Goal: Transaction & Acquisition: Purchase product/service

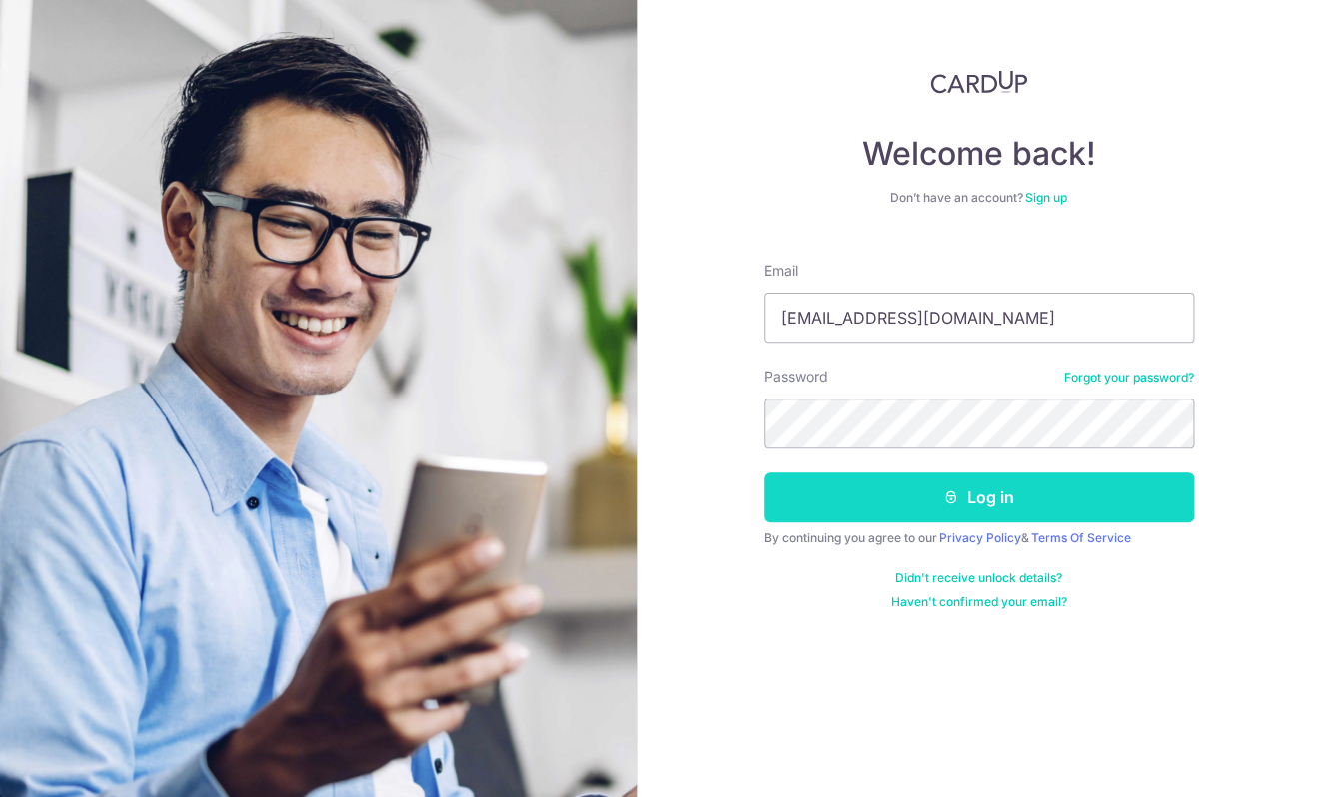
click at [974, 491] on button "Log in" at bounding box center [979, 497] width 430 height 50
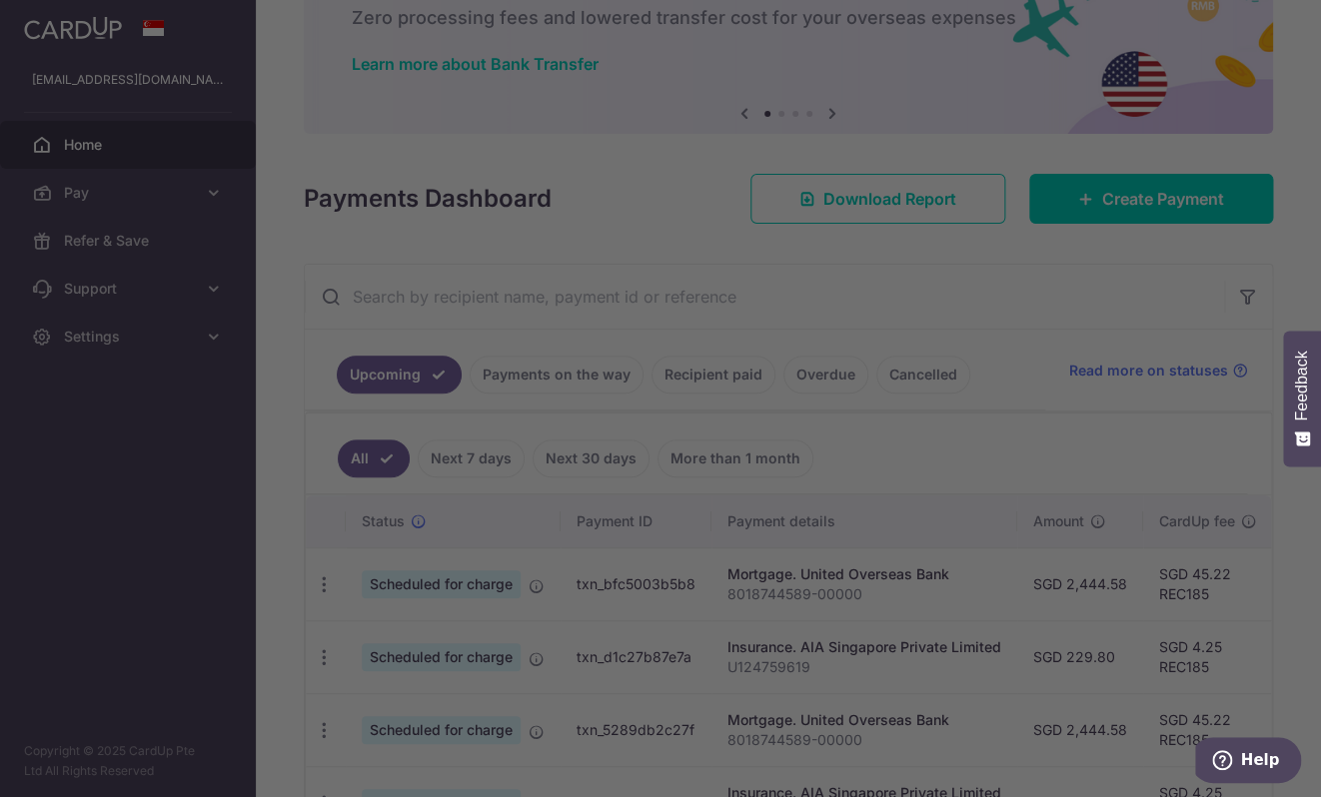
scroll to position [140, 0]
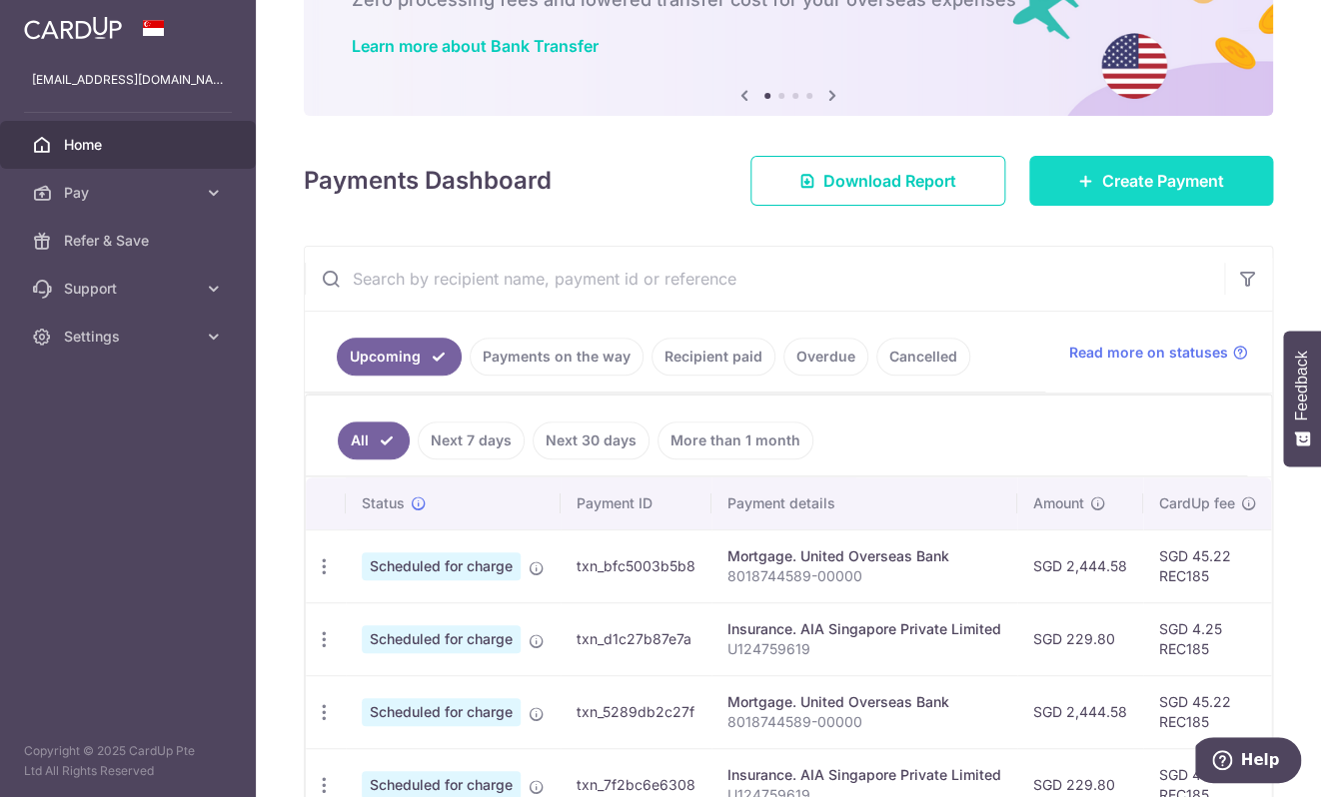
click at [1136, 186] on span "Create Payment" at bounding box center [1163, 181] width 122 height 24
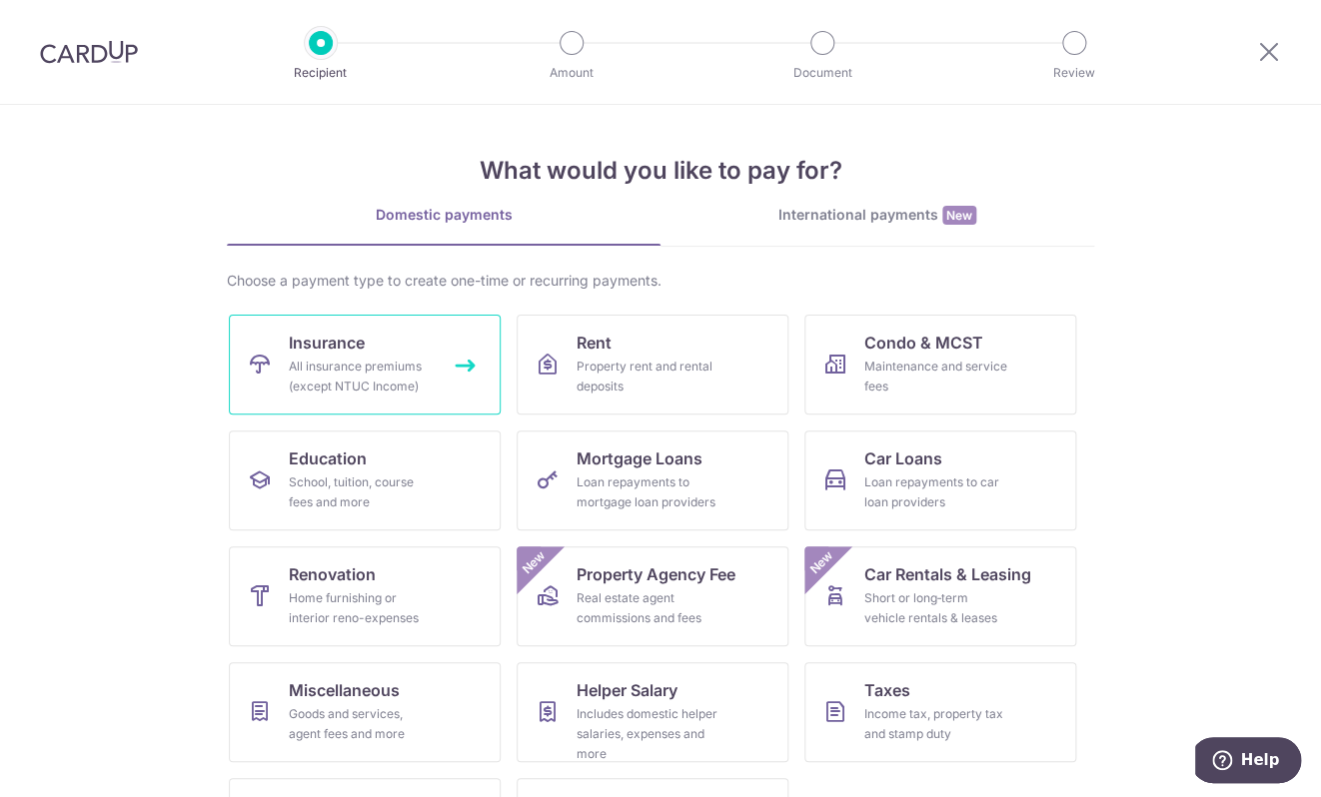
click at [357, 369] on div "All insurance premiums (except NTUC Income)" at bounding box center [361, 377] width 144 height 40
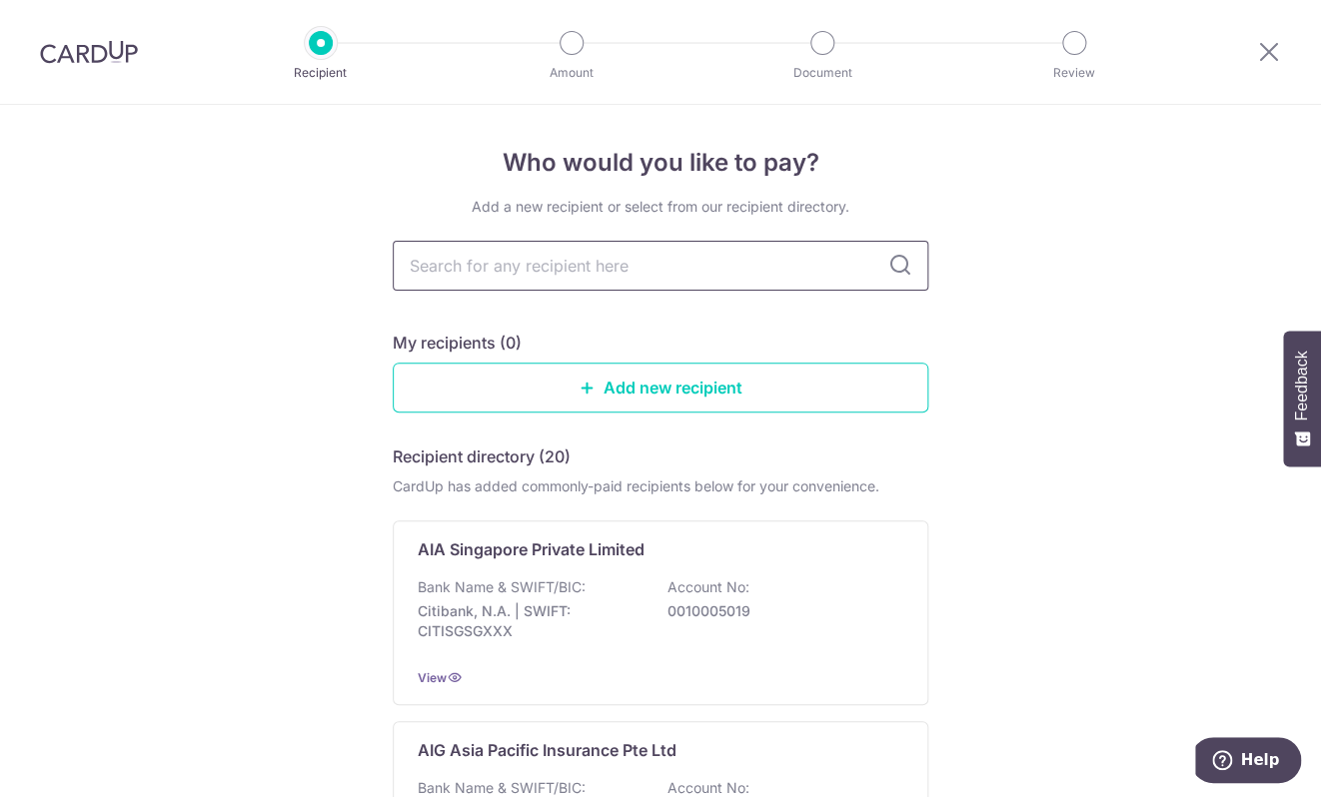
click at [625, 269] on input "text" at bounding box center [660, 266] width 535 height 50
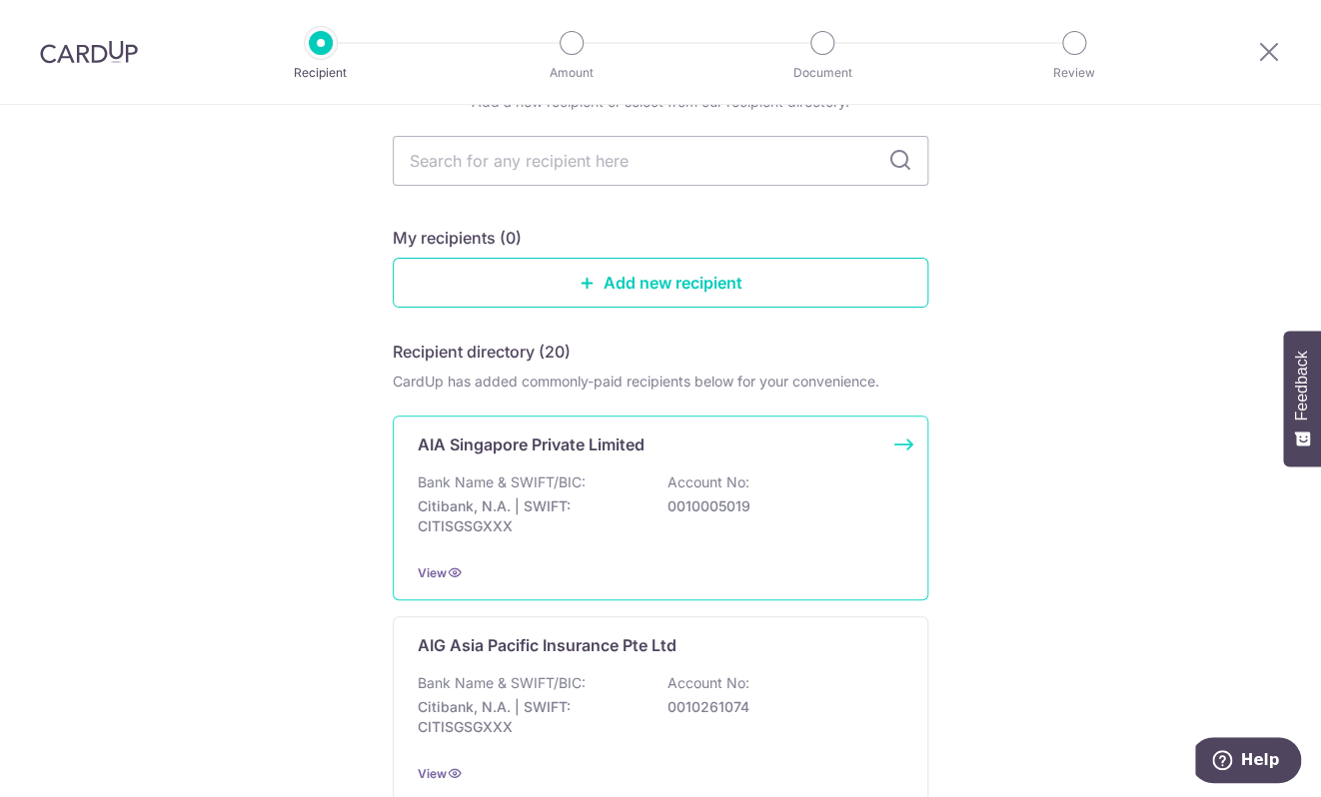
click at [457, 515] on p "Citibank, N.A. | SWIFT: CITISGSGXXX" at bounding box center [530, 516] width 224 height 40
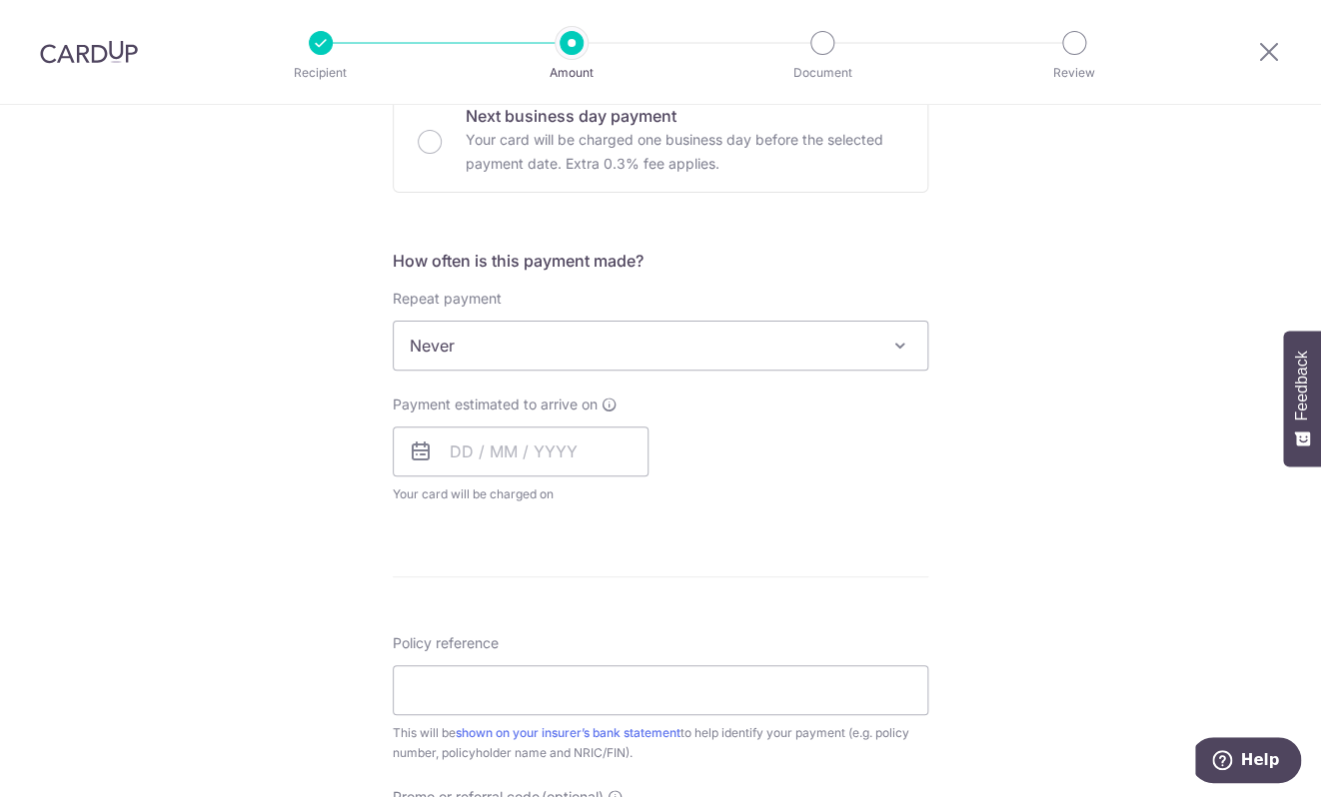
scroll to position [961, 0]
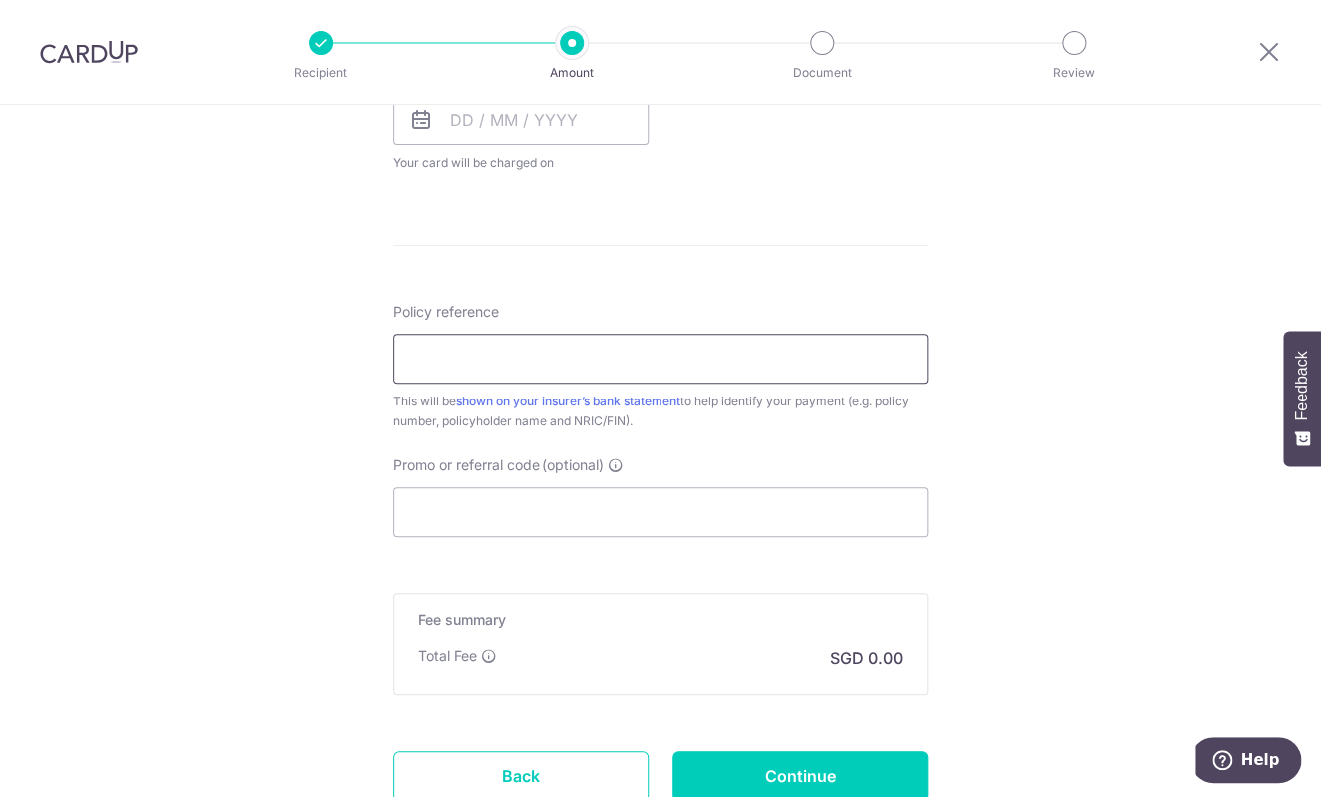
click at [476, 351] on input "Policy reference" at bounding box center [660, 359] width 535 height 50
paste input "H238706781"
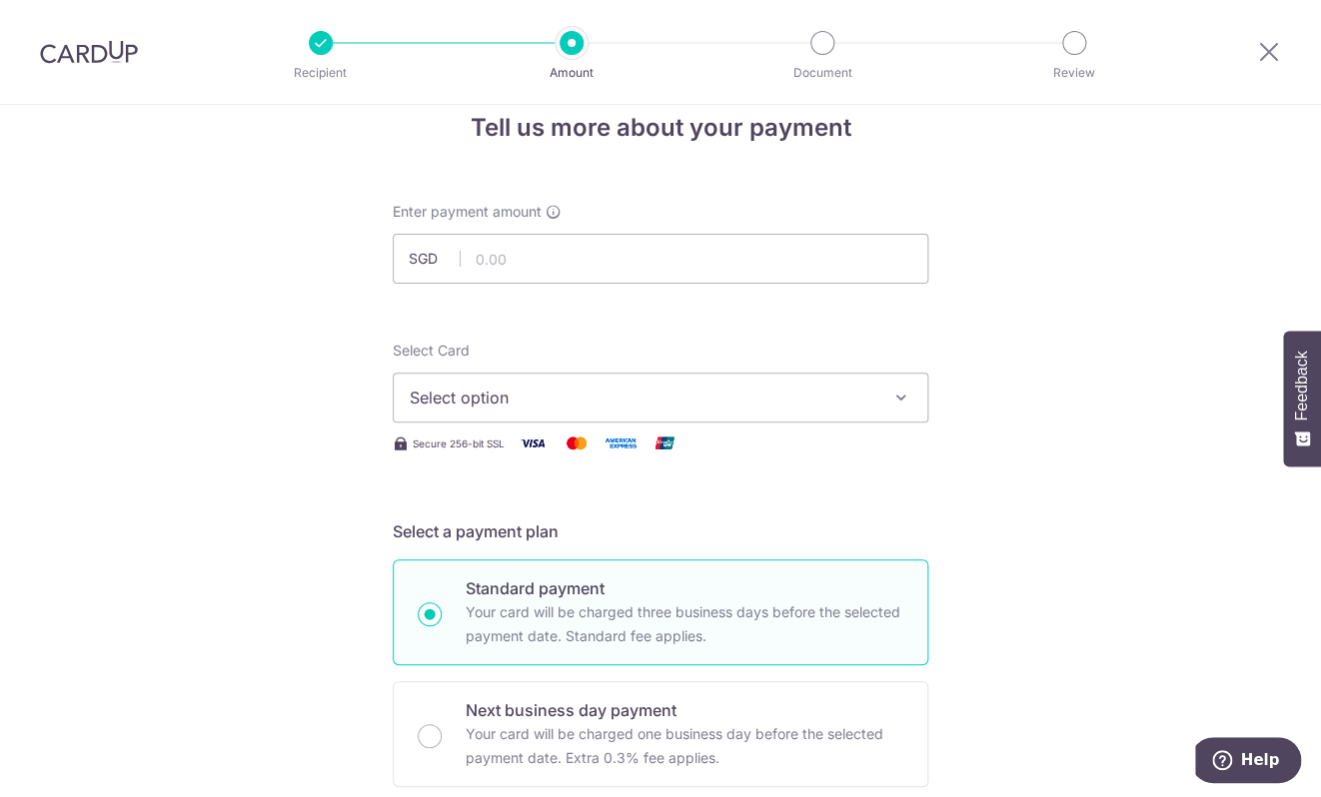
scroll to position [0, 0]
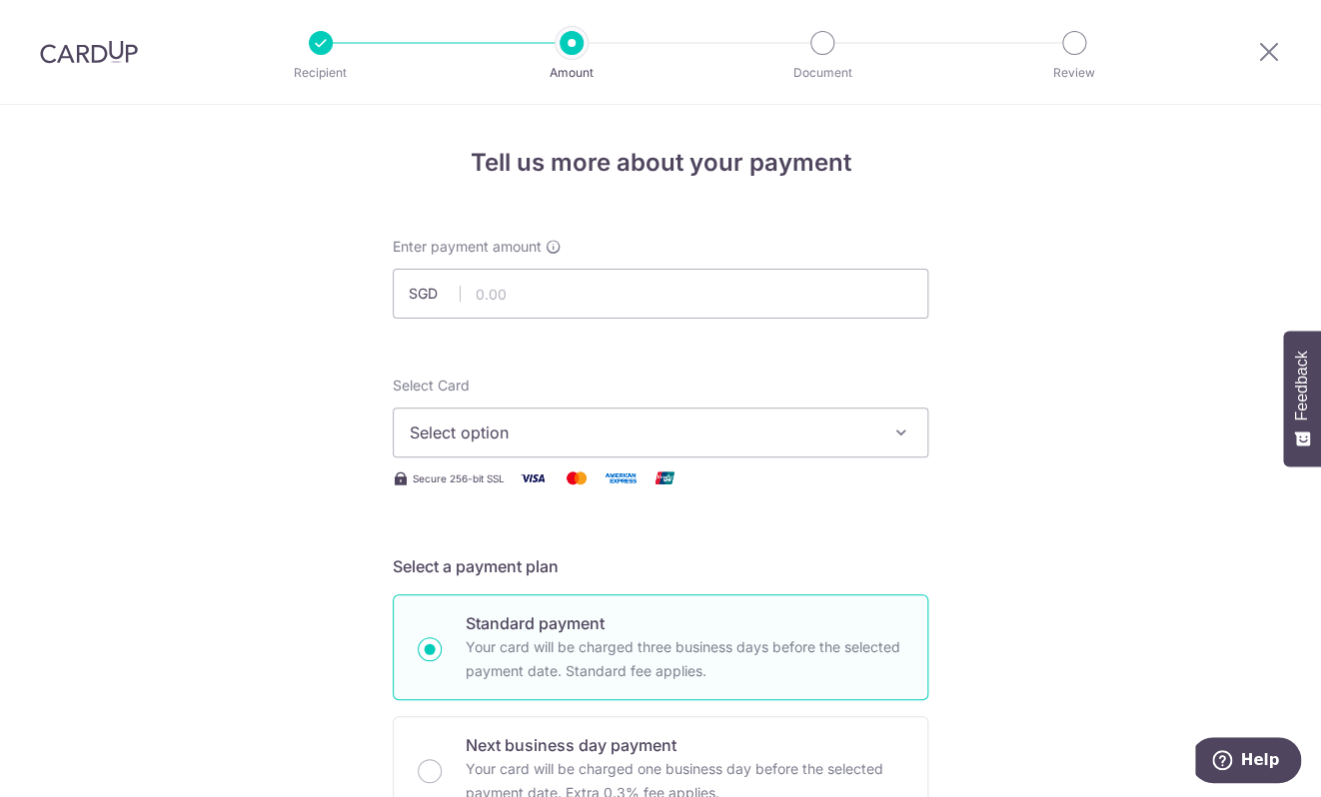
type input "H238706781"
click at [547, 303] on input "text" at bounding box center [660, 294] width 535 height 50
paste input "616"
type input "616.00"
click at [608, 436] on span "Select option" at bounding box center [642, 433] width 465 height 24
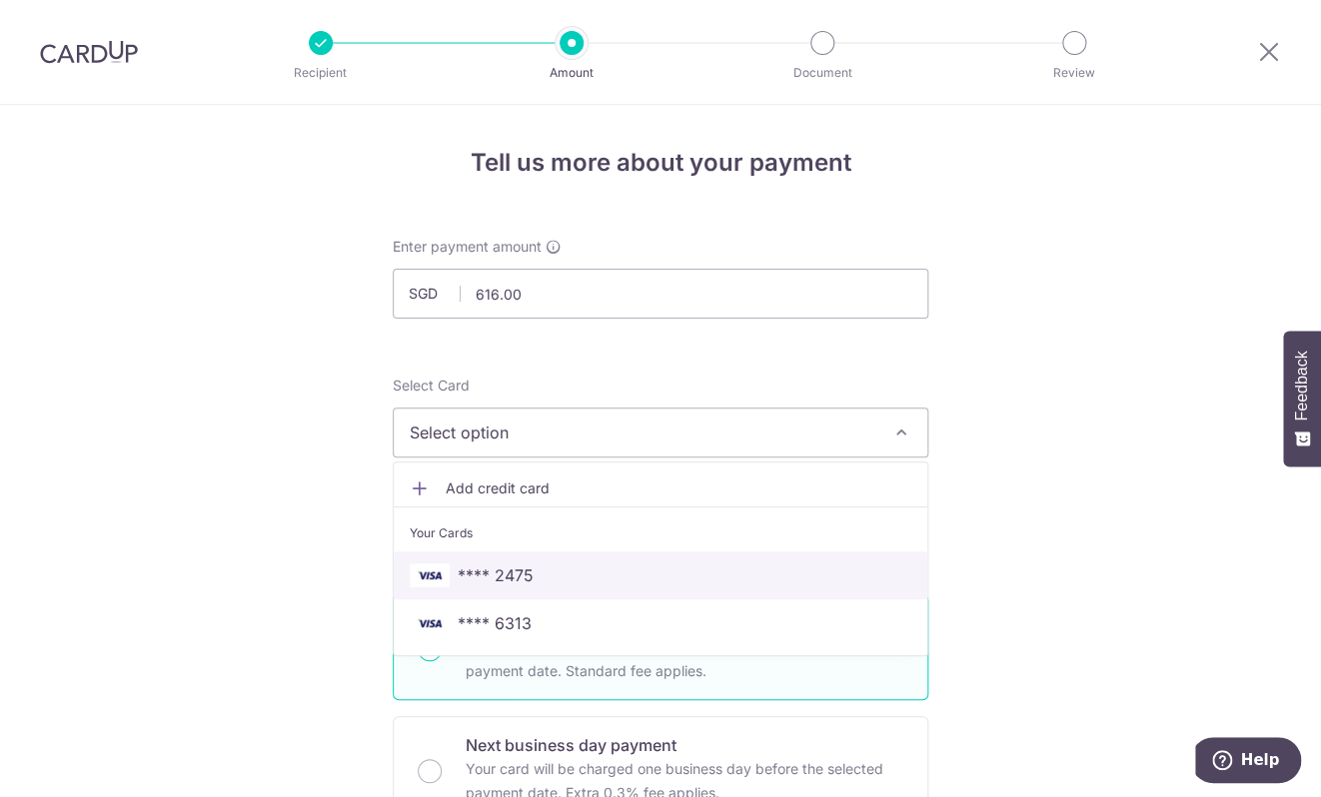
click at [535, 571] on span "**** 2475" at bounding box center [660, 575] width 501 height 24
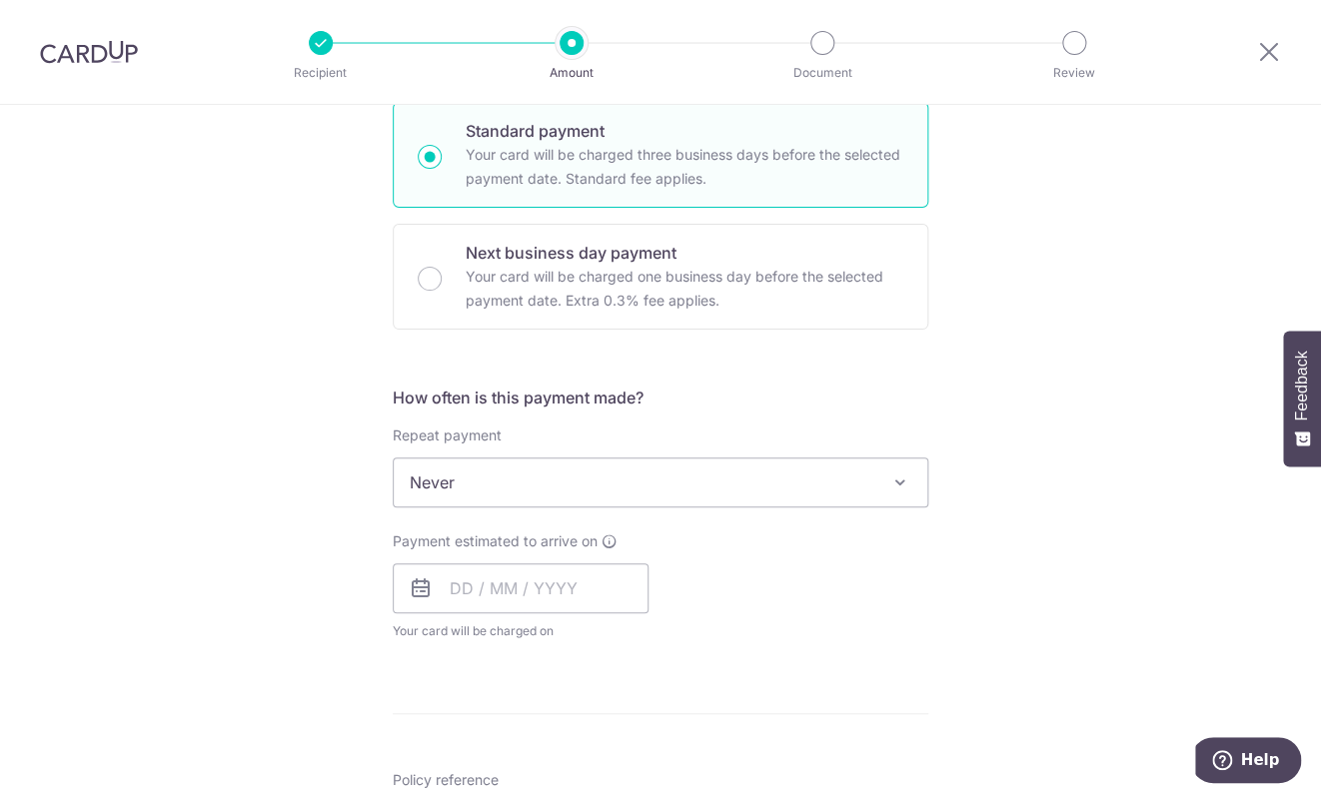
scroll to position [559, 0]
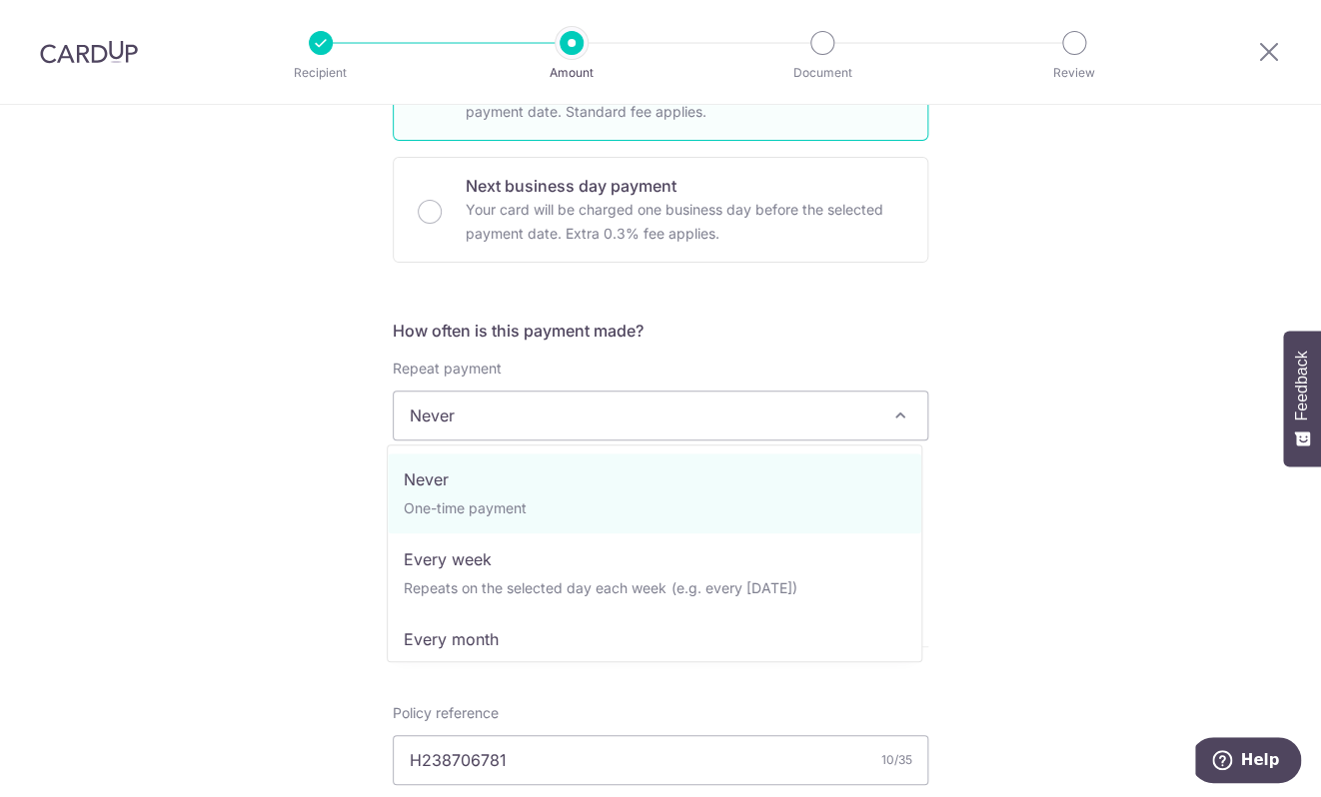
click at [592, 418] on span "Never" at bounding box center [660, 416] width 533 height 48
click at [758, 336] on h5 "How often is this payment made?" at bounding box center [660, 331] width 535 height 24
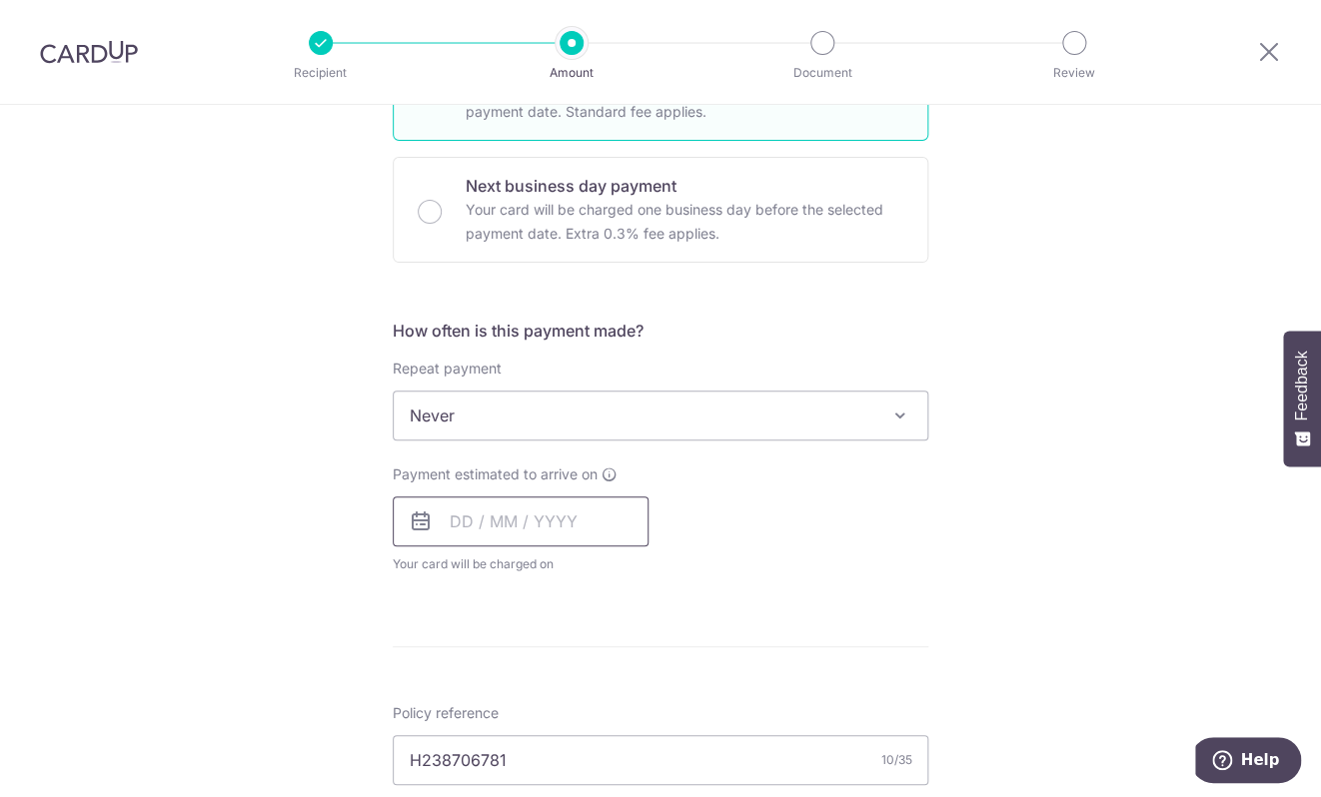
click at [462, 519] on input "text" at bounding box center [521, 521] width 256 height 50
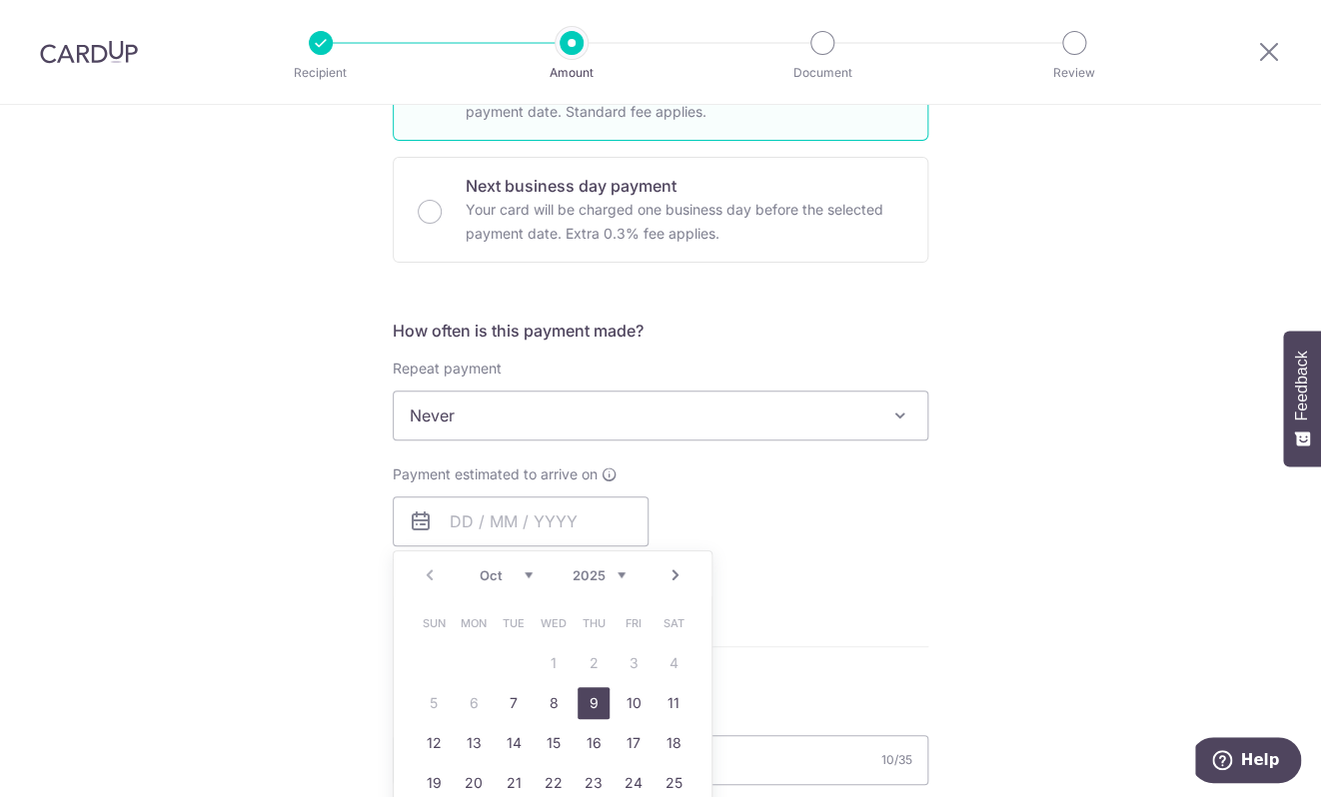
click at [583, 697] on link "9" at bounding box center [593, 703] width 32 height 32
type input "[DATE]"
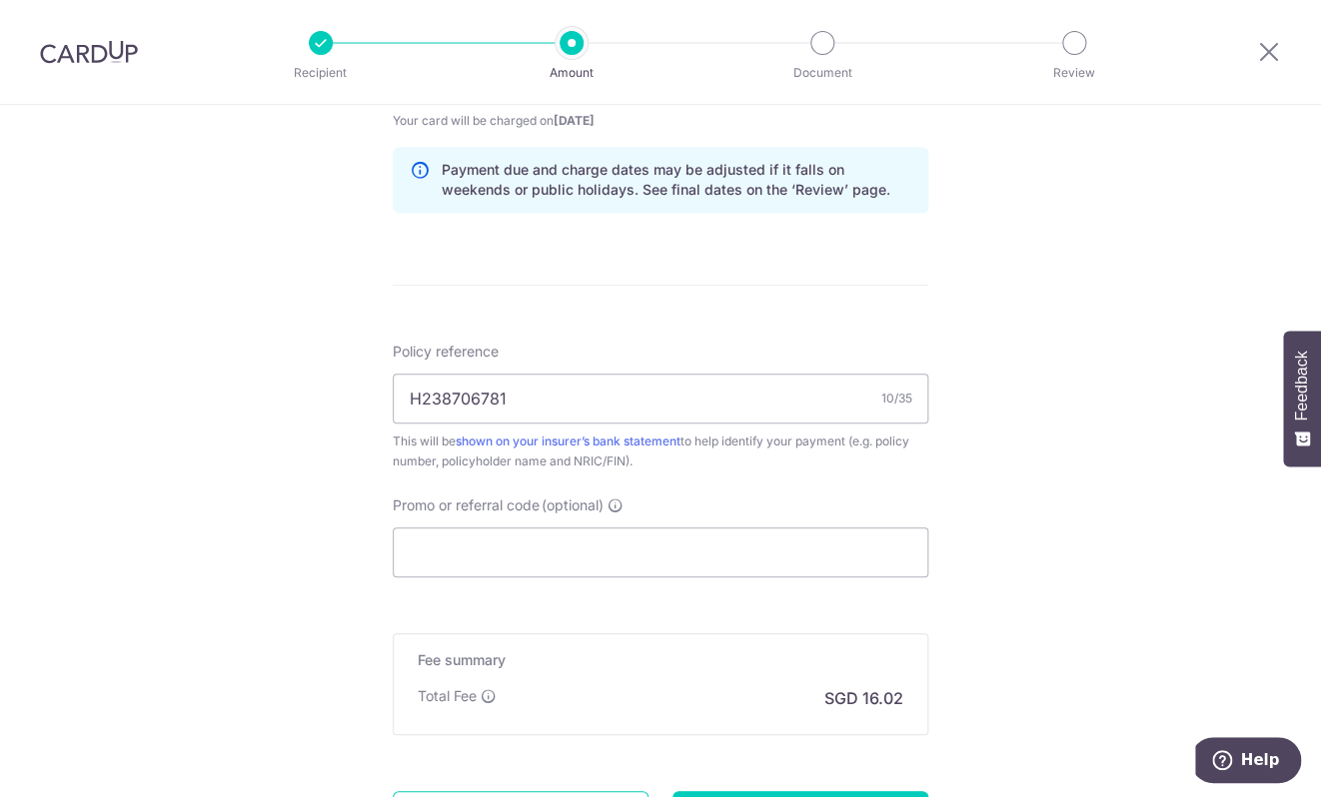
scroll to position [1049, 0]
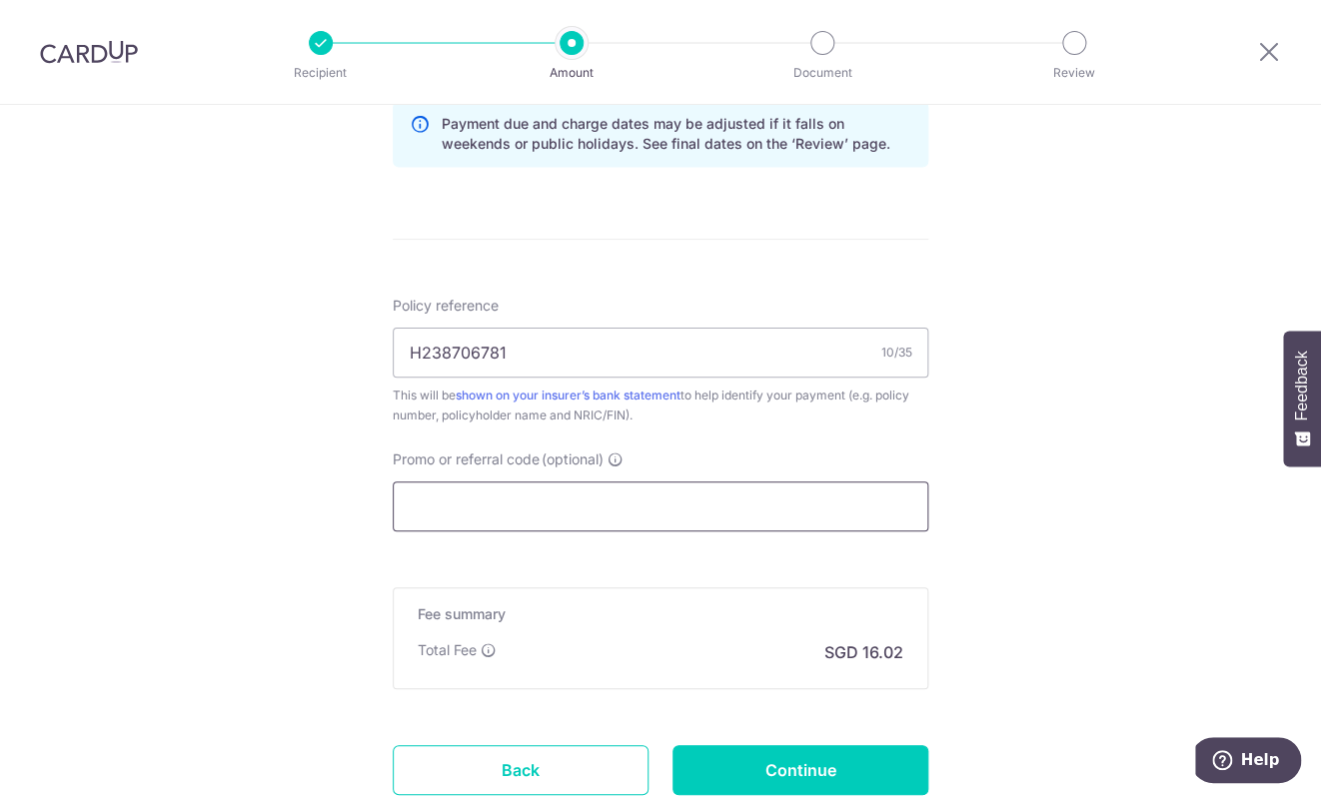
click at [504, 504] on input "Promo or referral code (optional)" at bounding box center [660, 506] width 535 height 50
paste input "616"
type input "616"
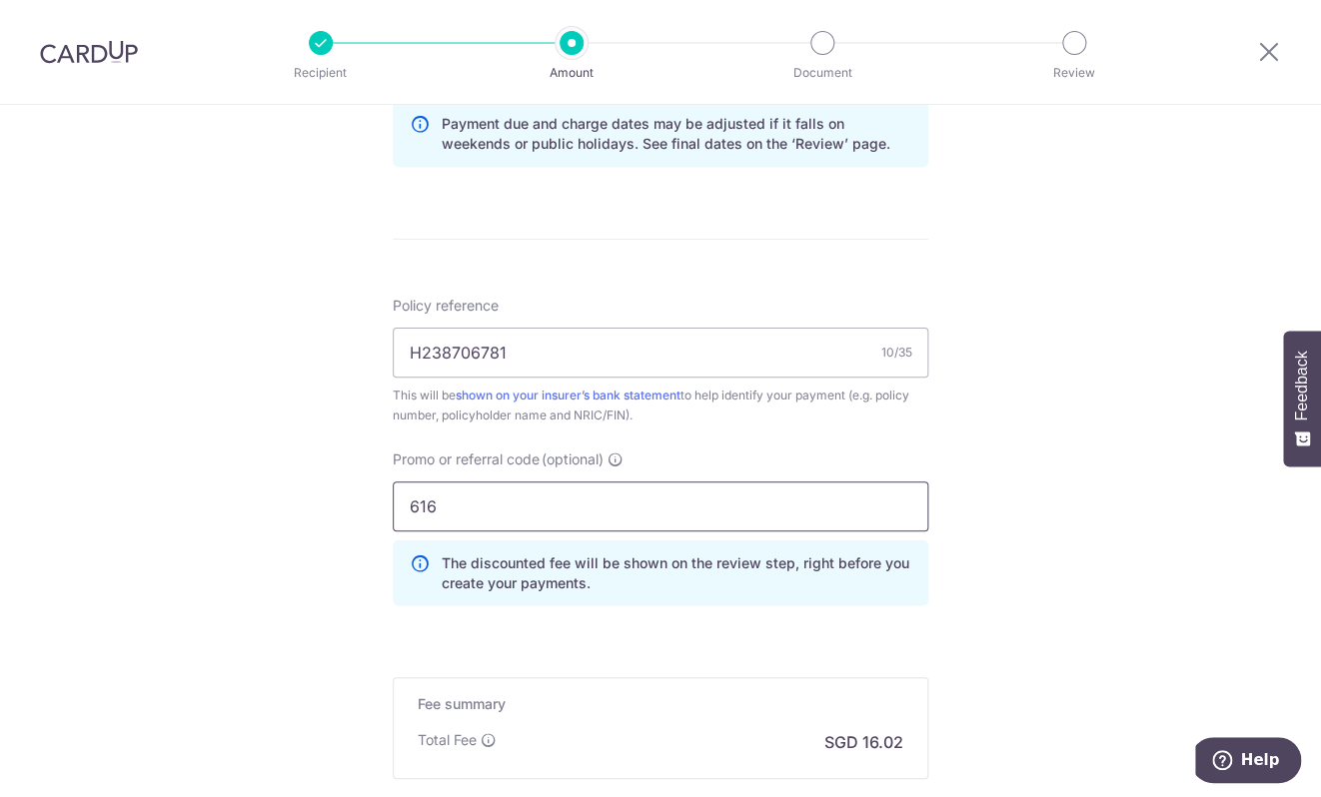
scroll to position [1276, 0]
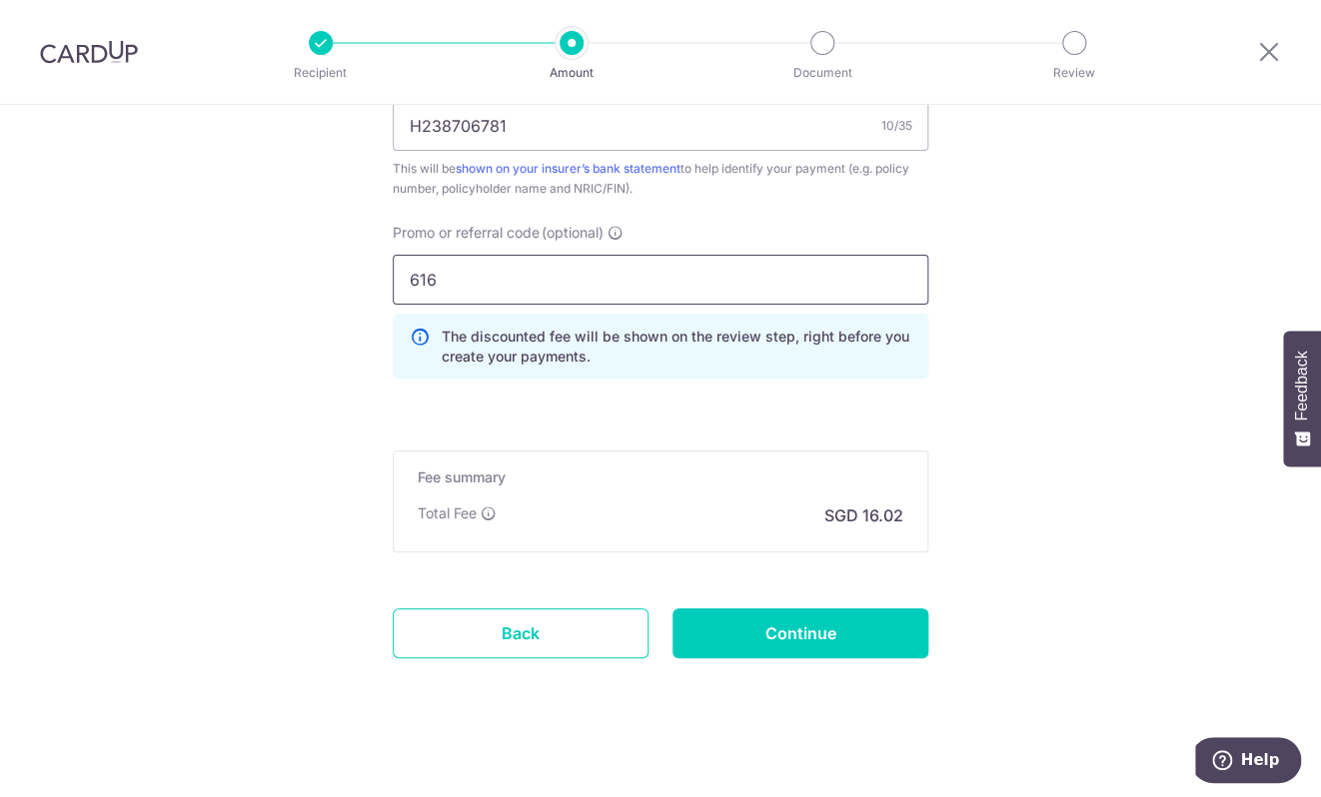
drag, startPoint x: 481, startPoint y: 279, endPoint x: 202, endPoint y: 261, distance: 280.3
click at [393, 261] on input "616" at bounding box center [660, 280] width 535 height 50
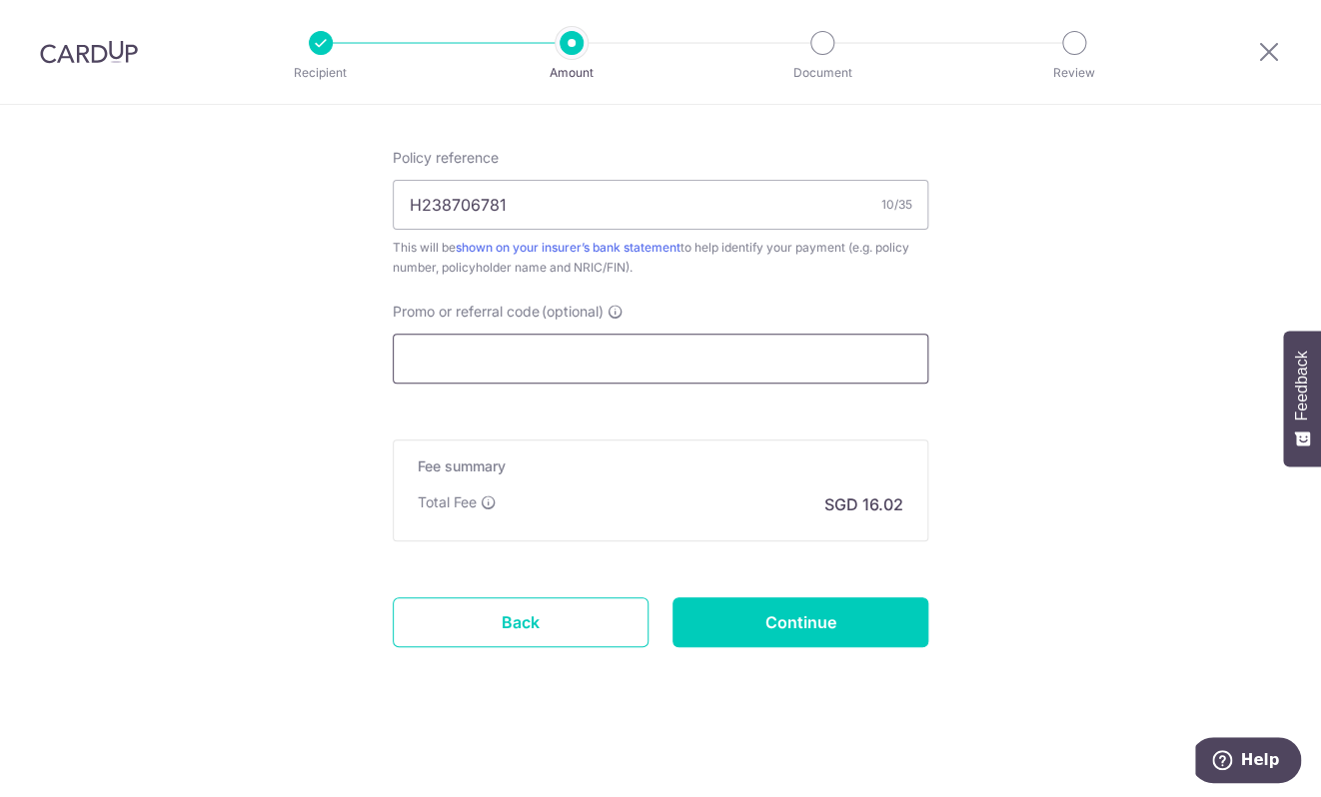
paste input "OFF225"
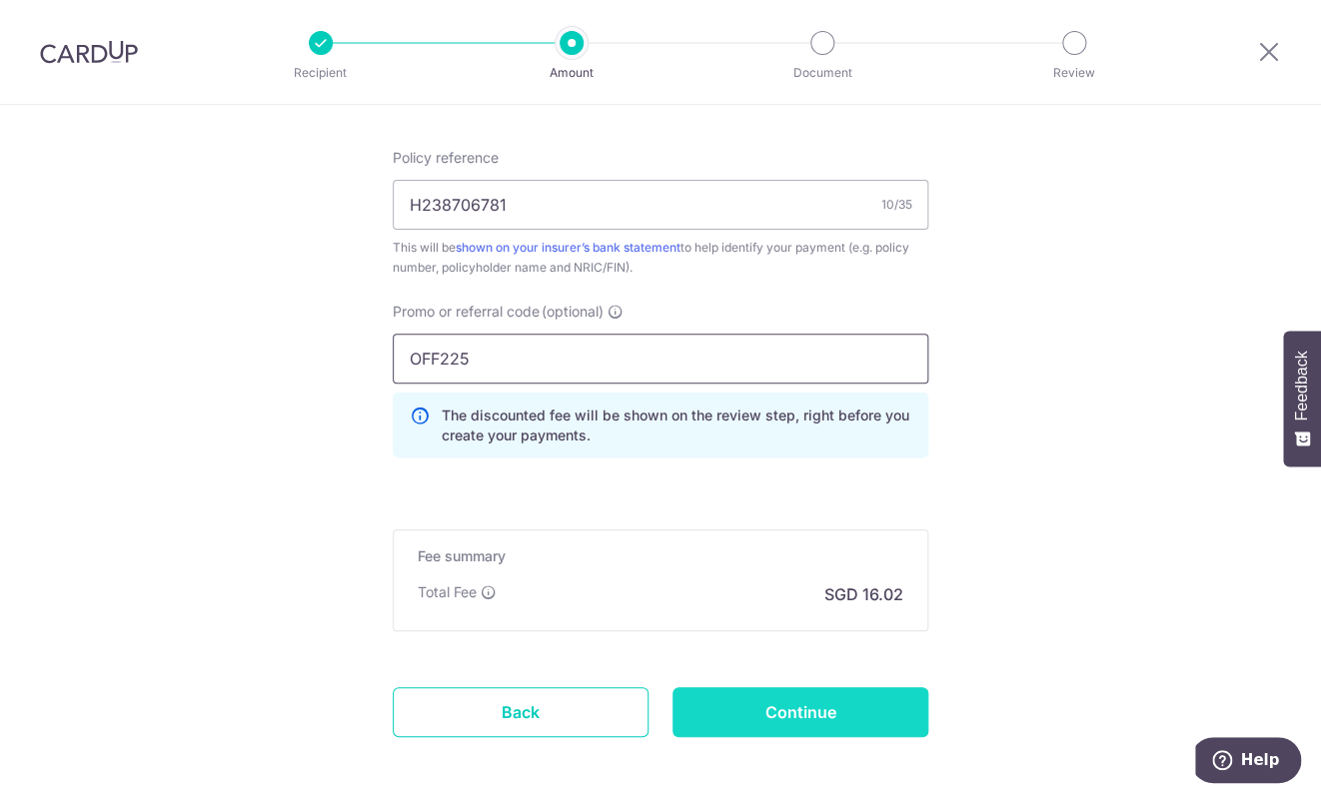
type input "OFF225"
click at [800, 724] on input "Continue" at bounding box center [800, 712] width 256 height 50
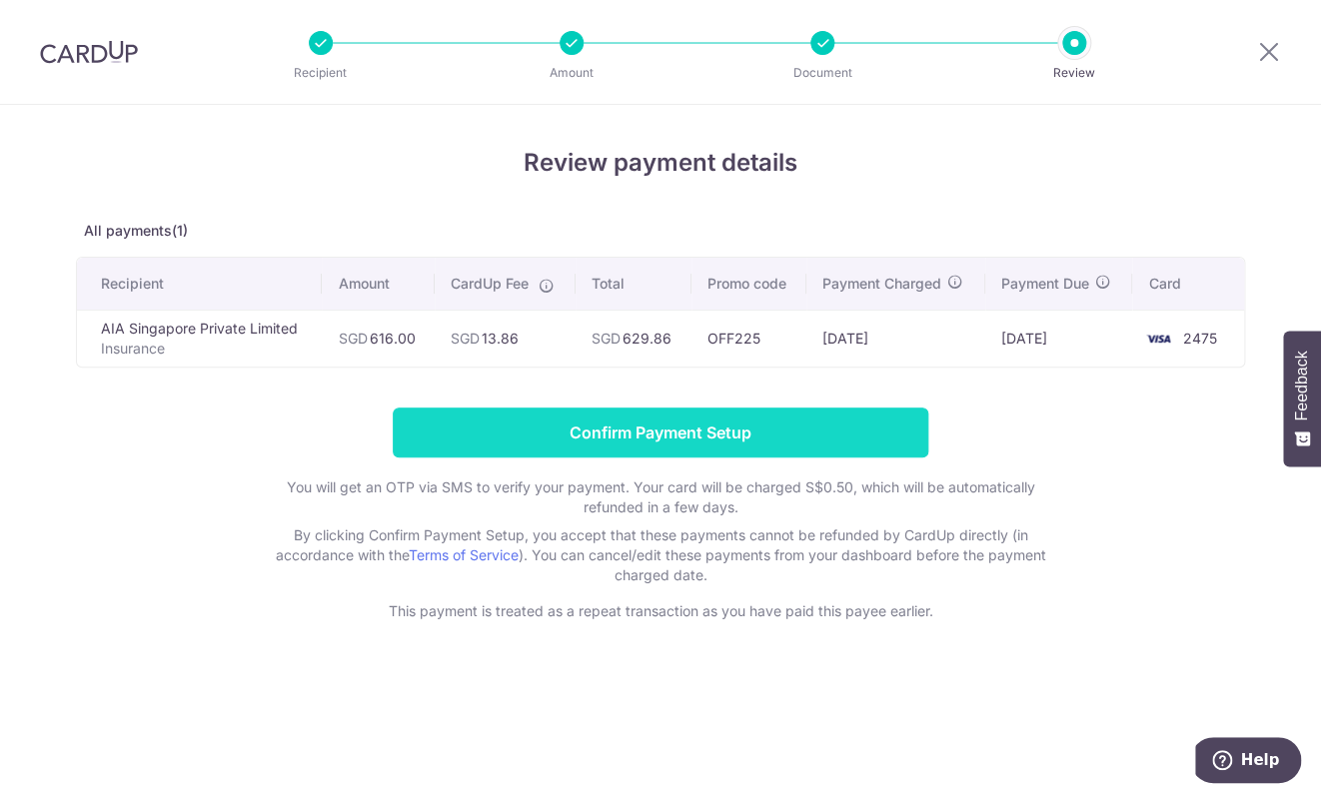
click at [694, 430] on input "Confirm Payment Setup" at bounding box center [660, 433] width 535 height 50
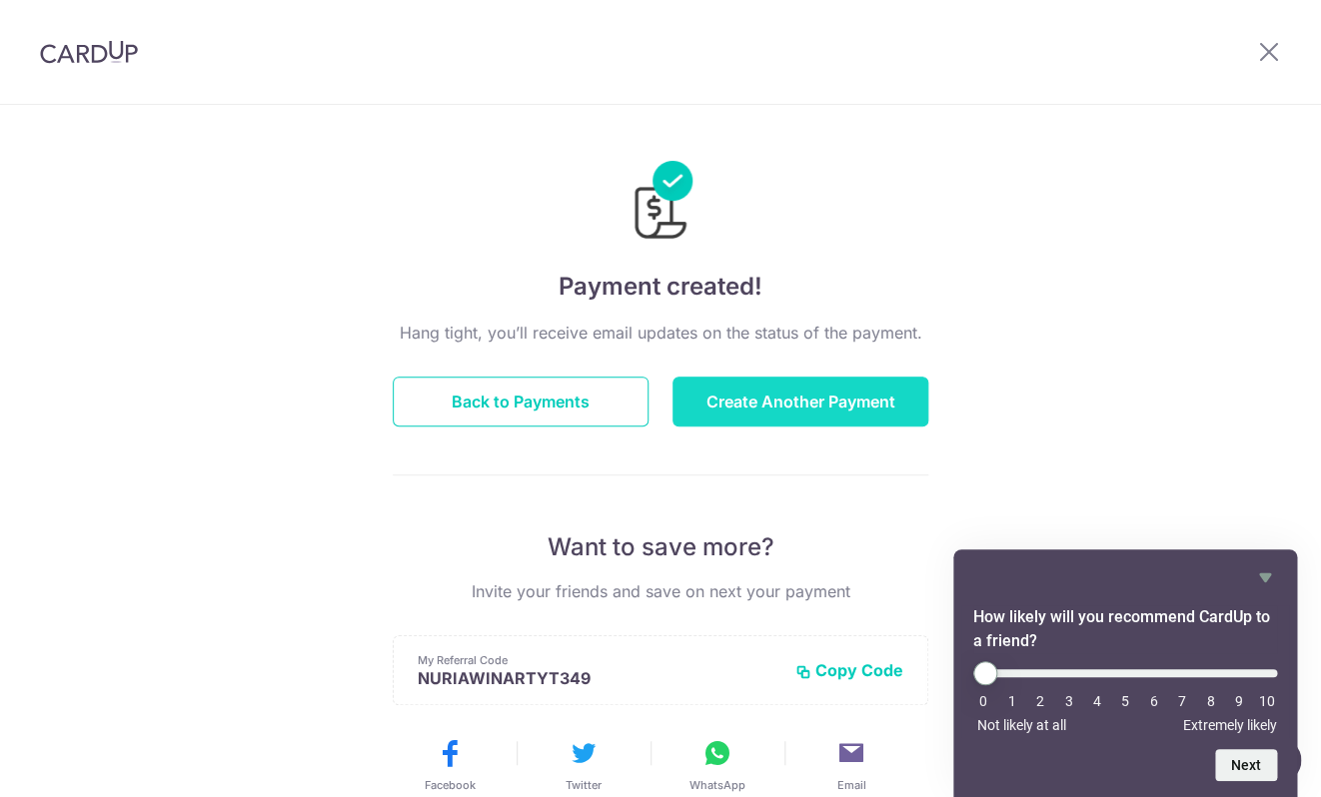
click at [826, 406] on button "Create Another Payment" at bounding box center [800, 402] width 256 height 50
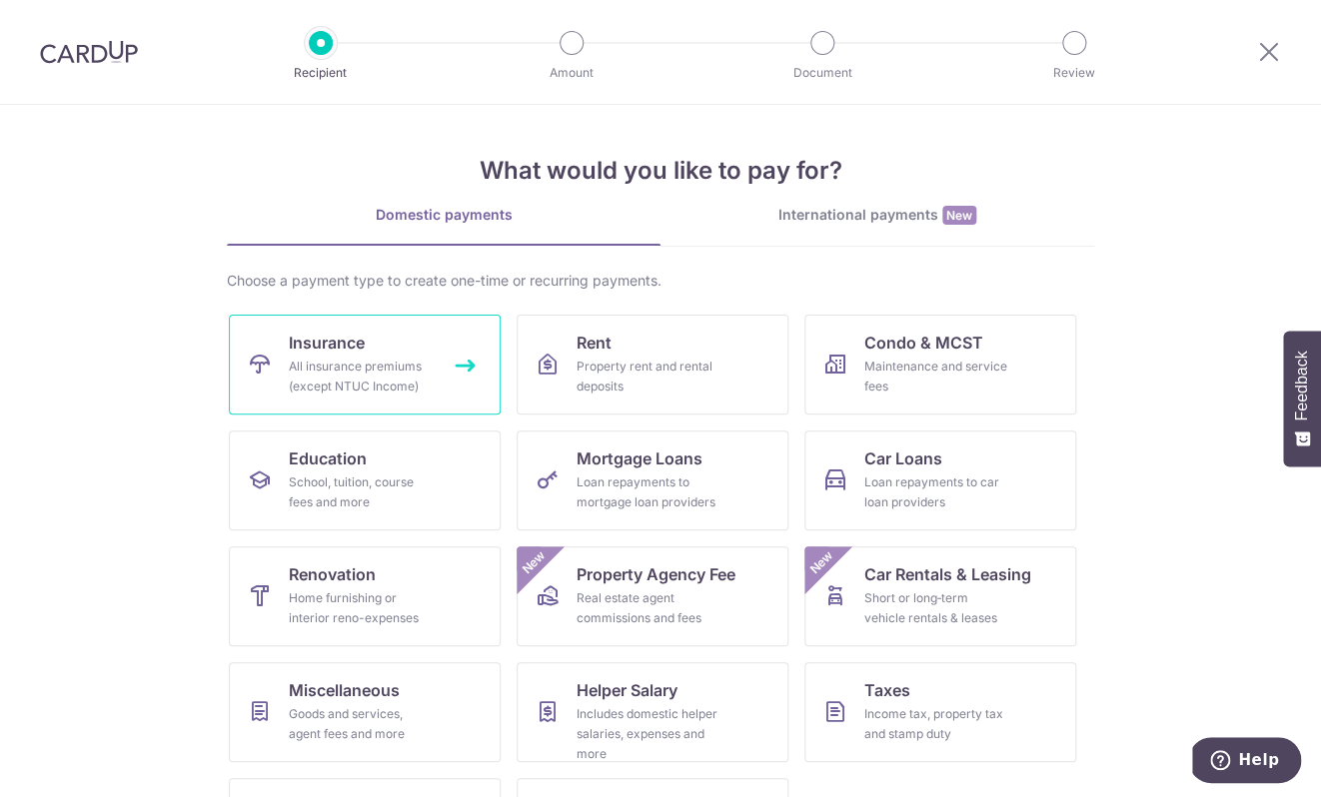
click at [377, 358] on div "All insurance premiums (except NTUC Income)" at bounding box center [361, 377] width 144 height 40
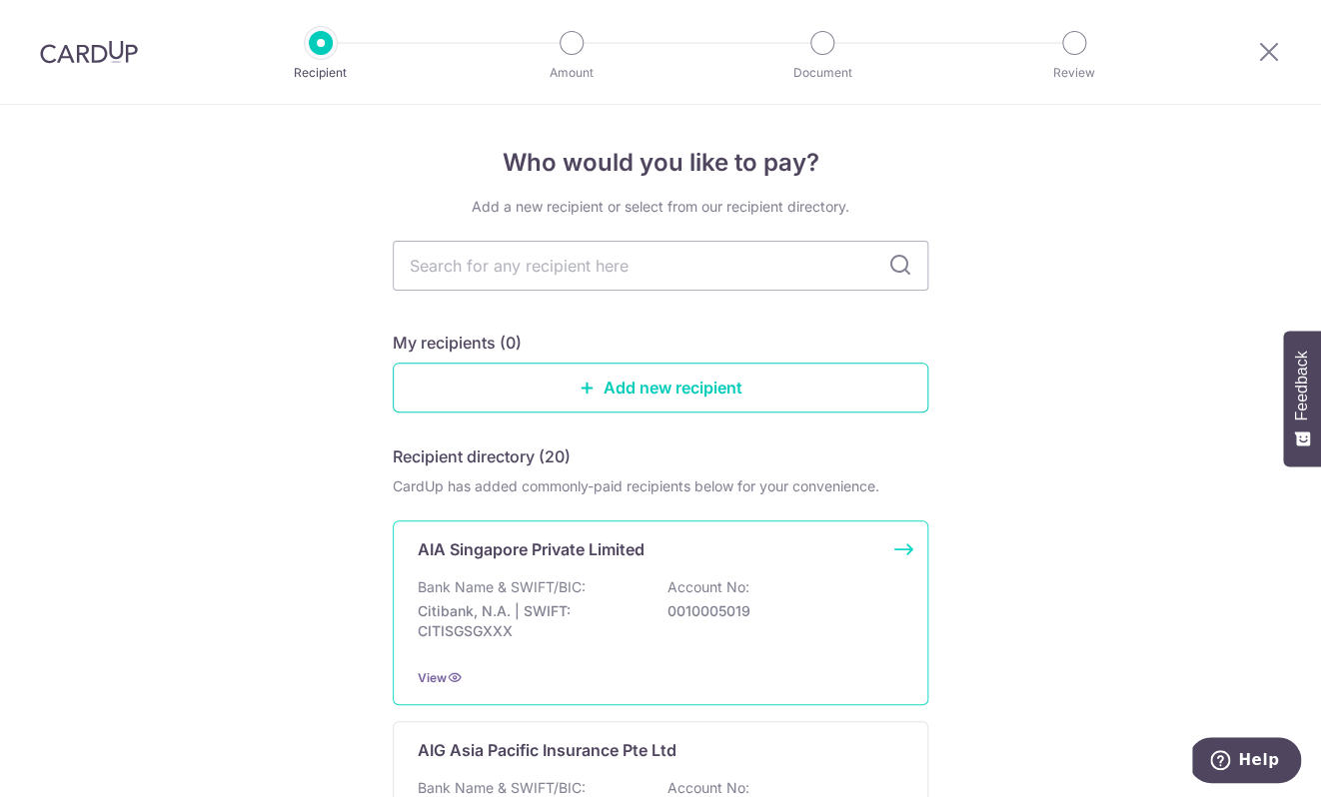
click at [561, 551] on p "AIA Singapore Private Limited" at bounding box center [531, 549] width 227 height 24
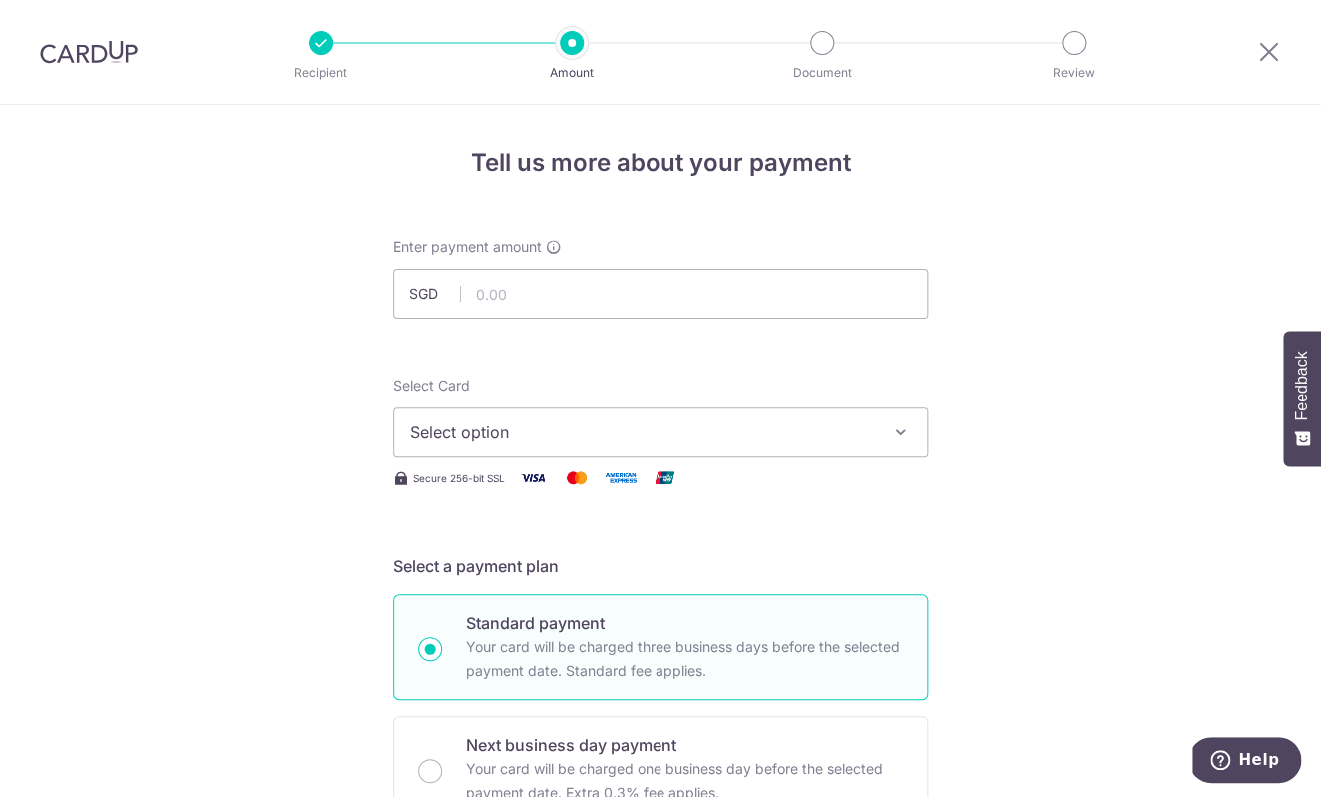
click at [572, 442] on span "Select option" at bounding box center [642, 433] width 465 height 24
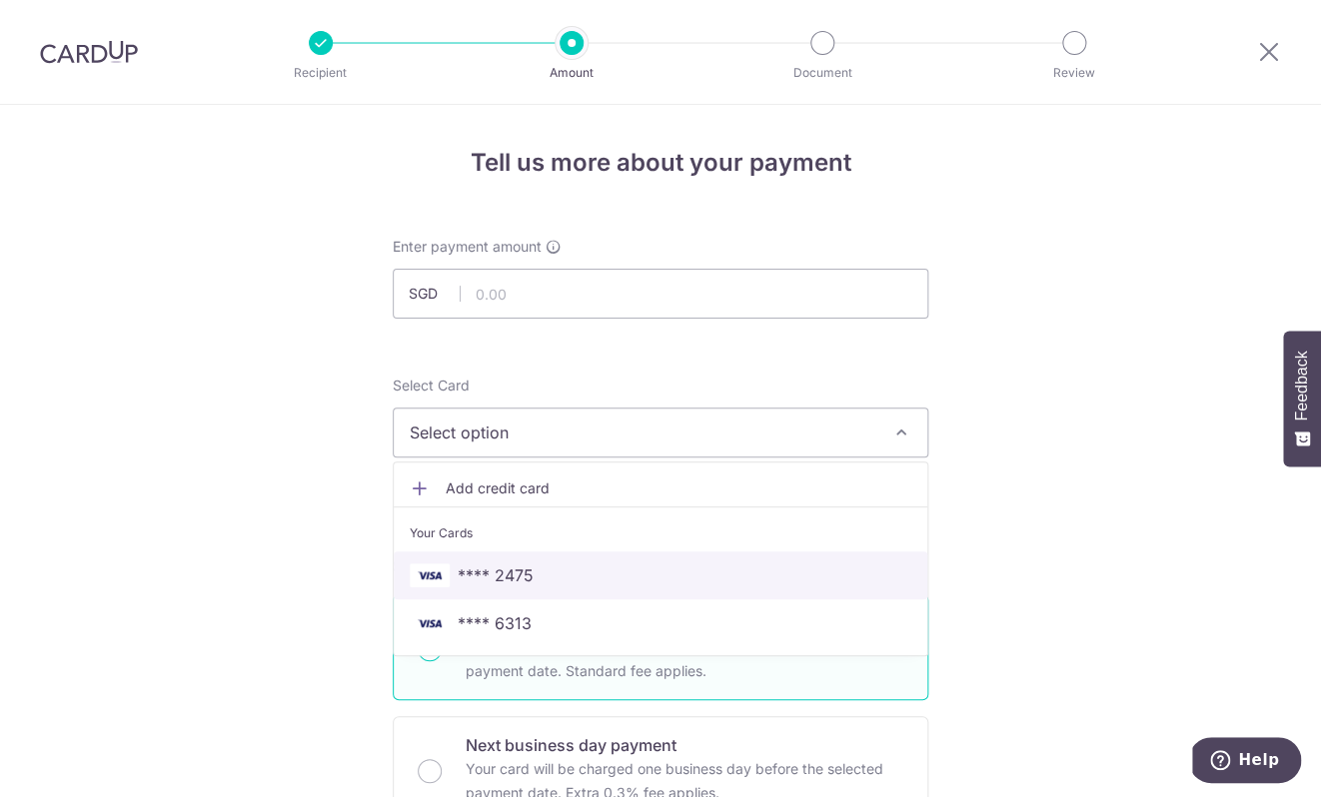
click at [527, 577] on span "**** 2475" at bounding box center [660, 575] width 501 height 24
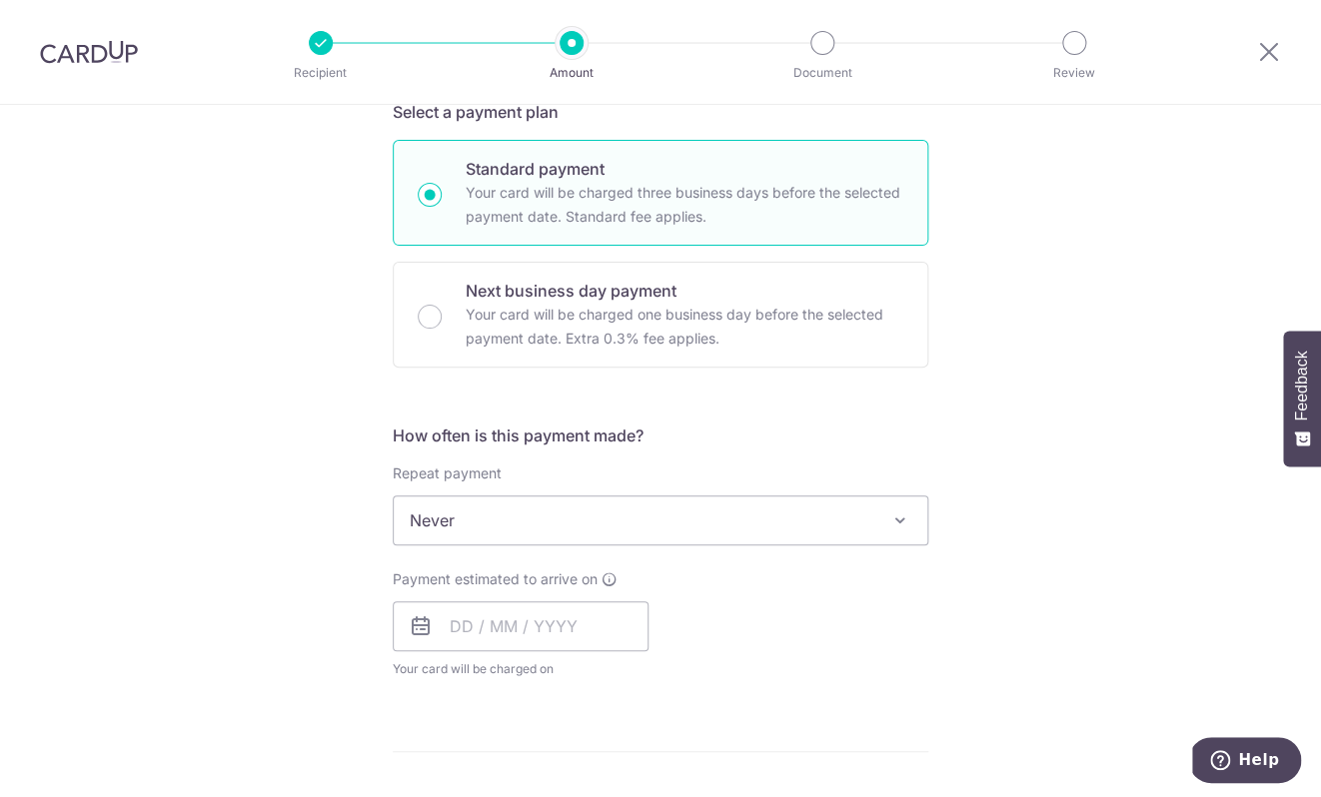
scroll to position [559, 0]
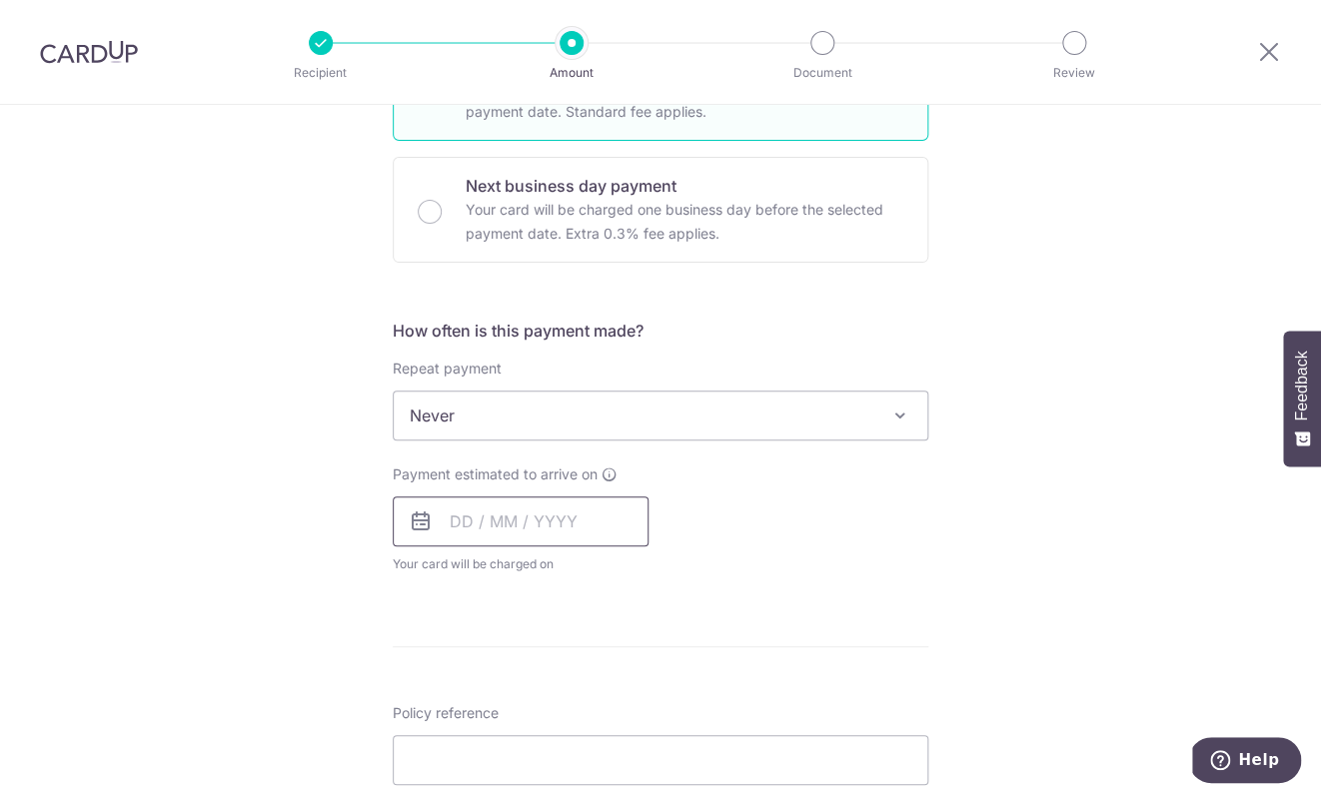
click at [462, 522] on input "text" at bounding box center [521, 521] width 256 height 50
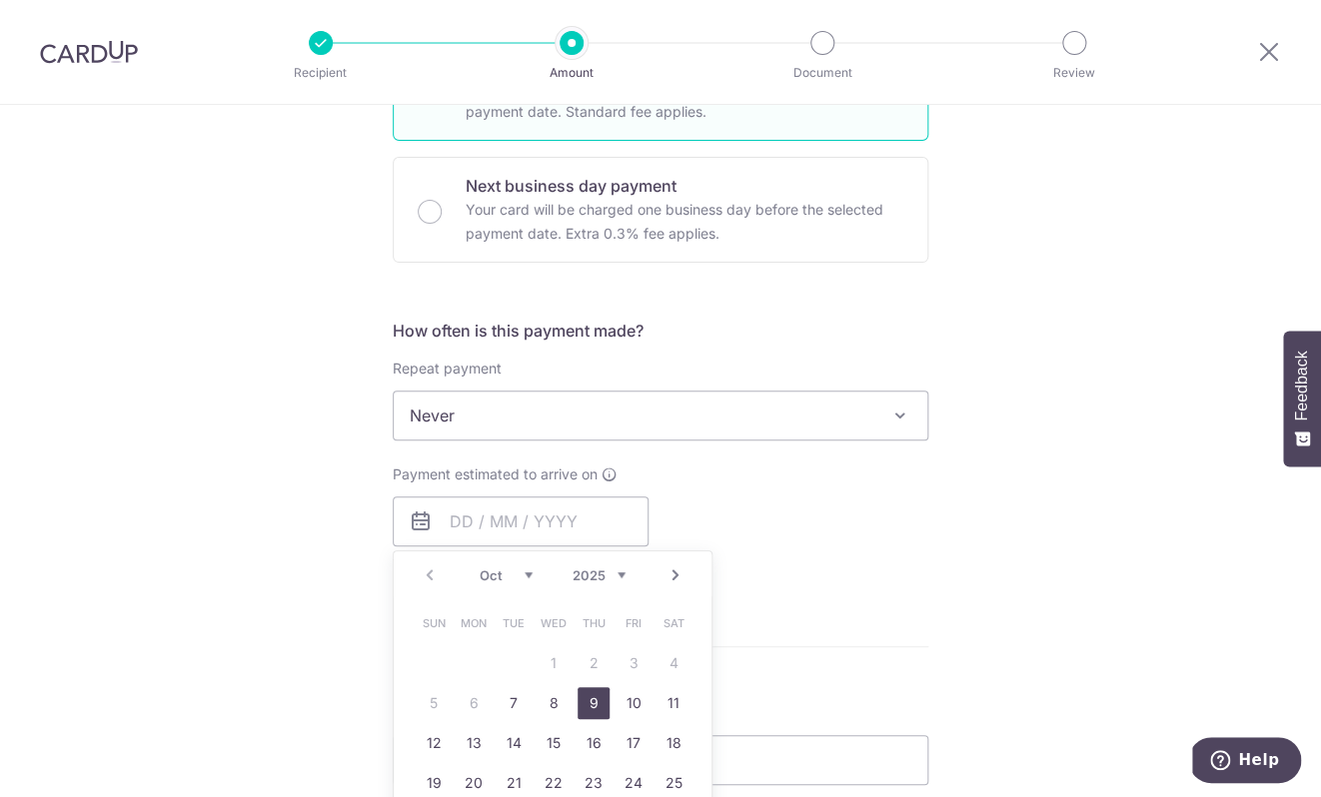
click at [596, 701] on link "9" at bounding box center [593, 703] width 32 height 32
type input "[DATE]"
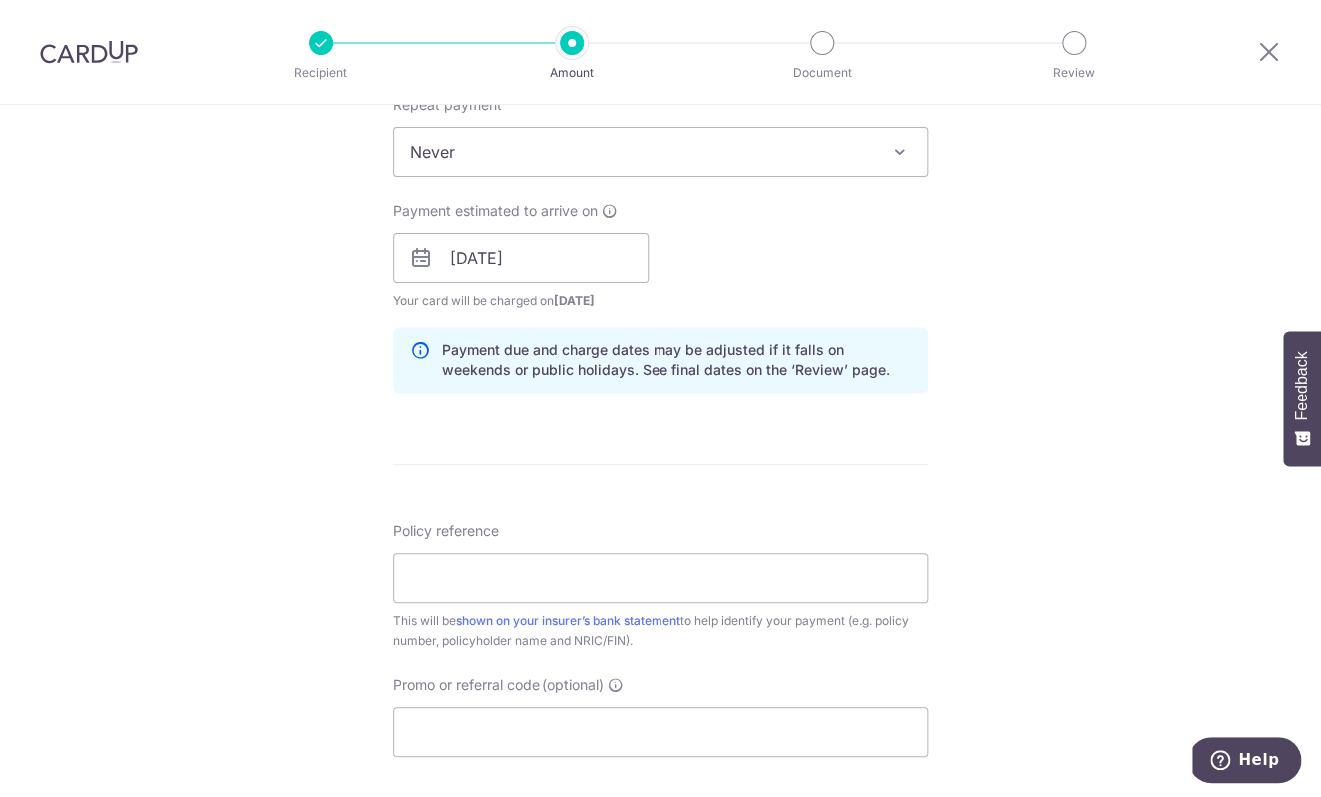
scroll to position [874, 0]
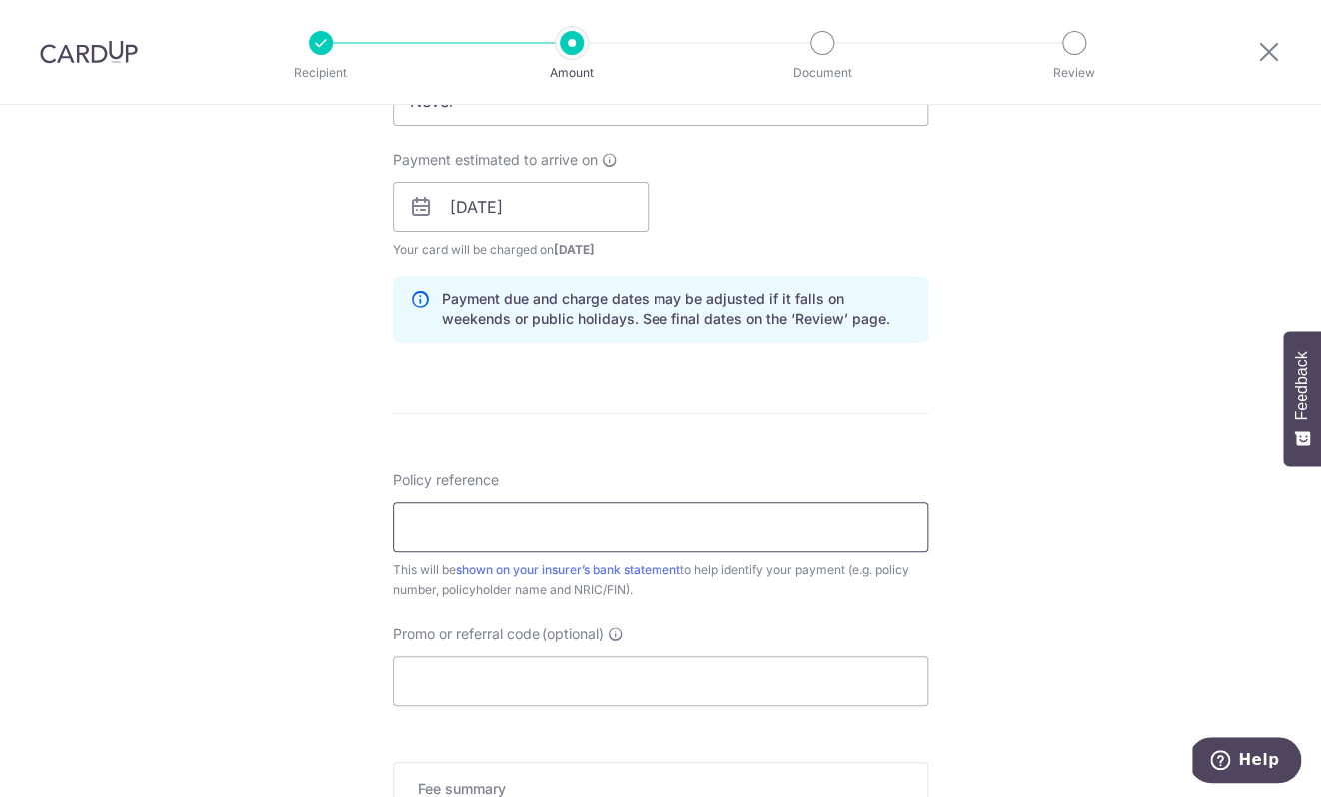
click at [523, 537] on input "Policy reference" at bounding box center [660, 527] width 535 height 50
paste input "E238706781"
click at [405, 526] on input "E238706781" at bounding box center [660, 527] width 535 height 50
type input "E238706781"
click at [499, 684] on input "Promo or referral code (optional)" at bounding box center [660, 681] width 535 height 50
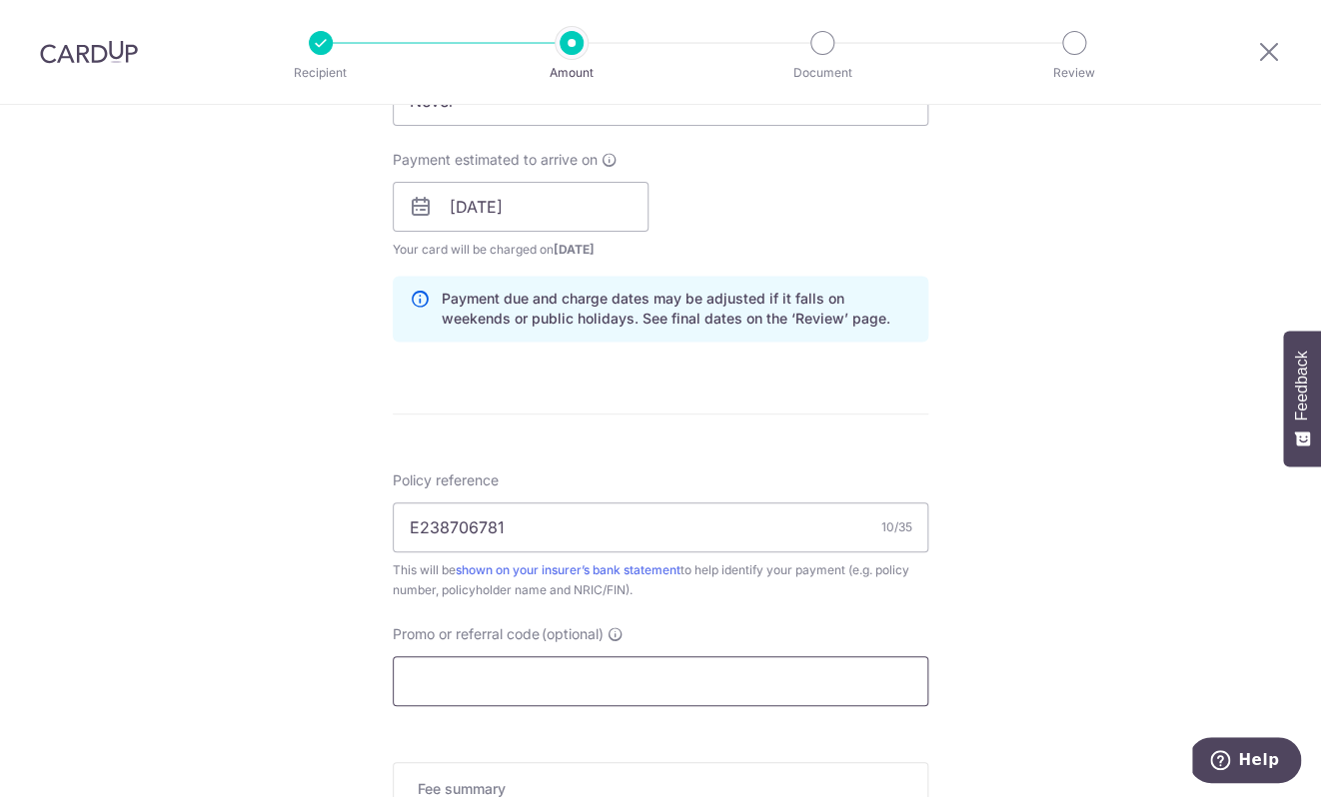
paste input "OFF225"
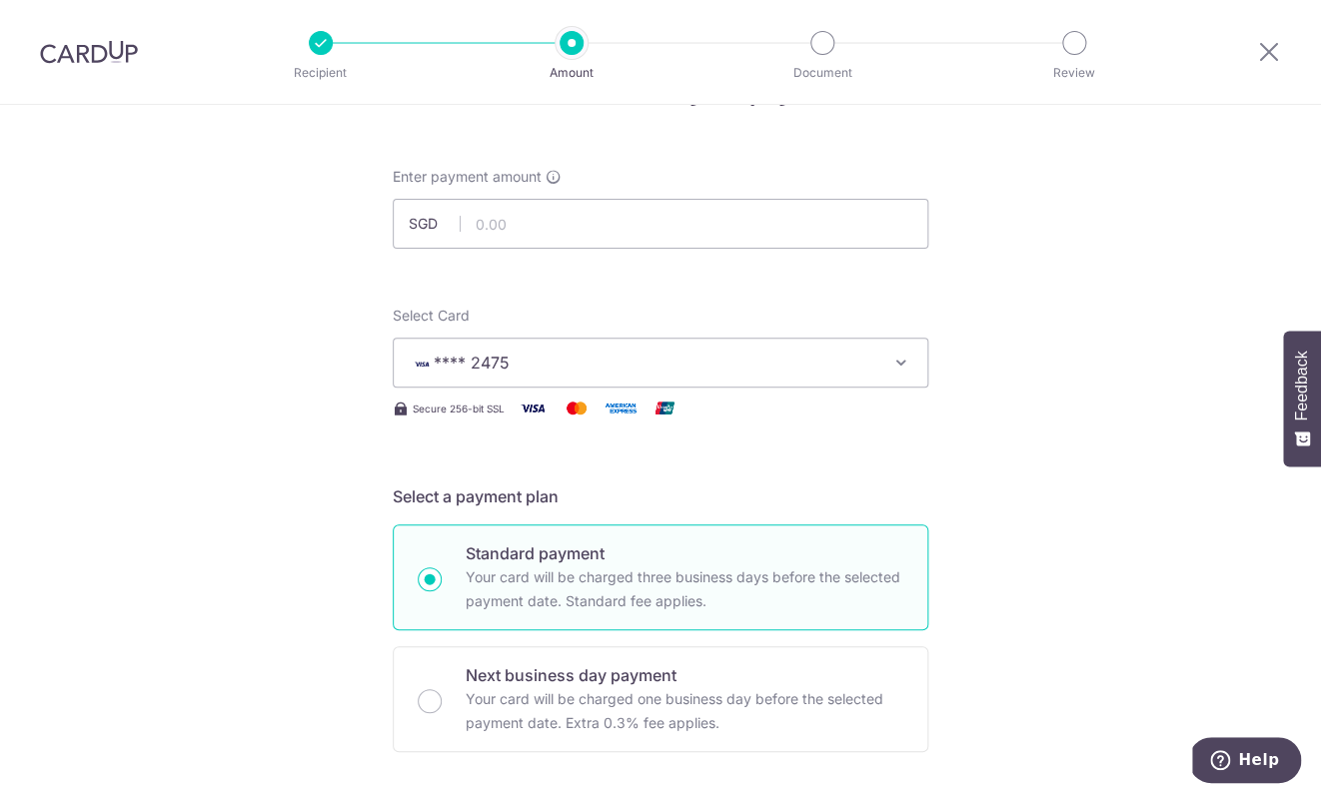
scroll to position [35, 0]
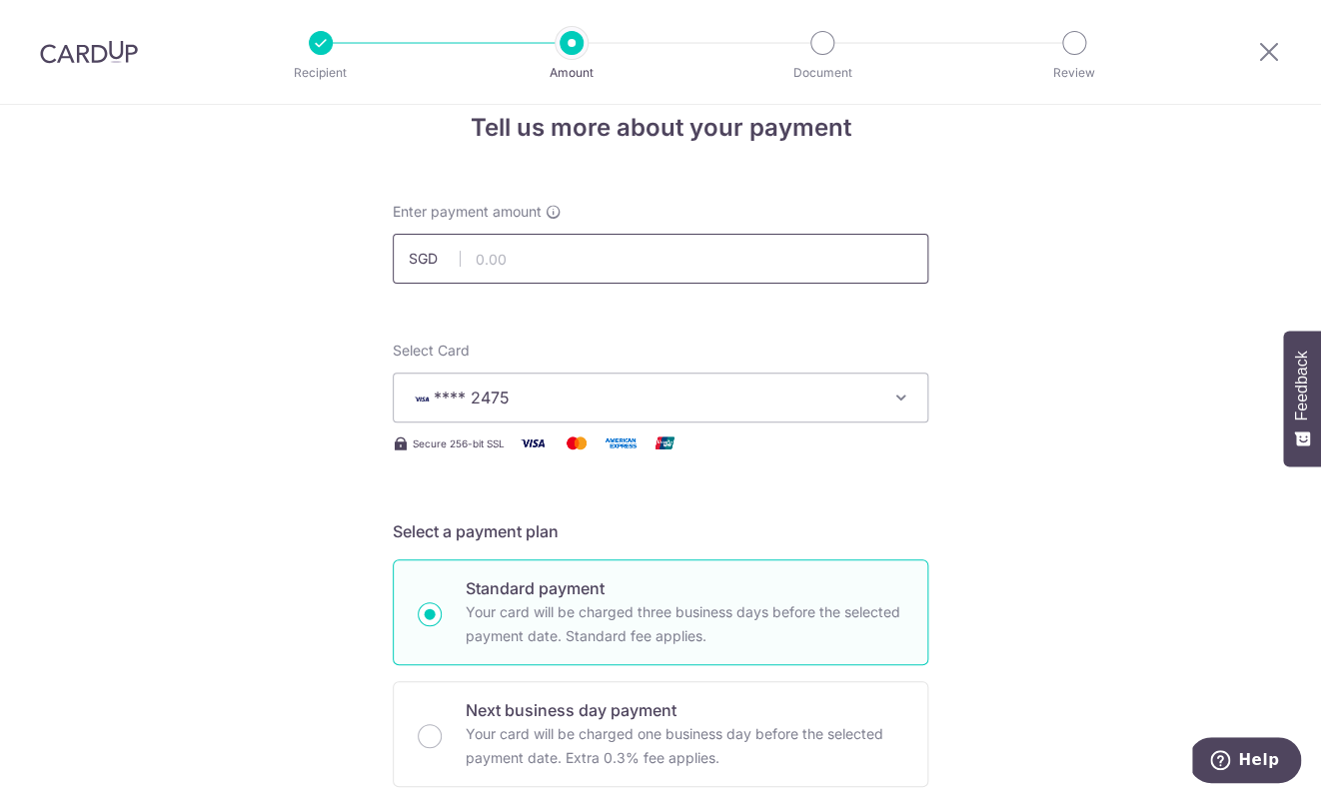
type input "OFF225"
click at [494, 259] on input "text" at bounding box center [660, 259] width 535 height 50
paste input "1,596.14"
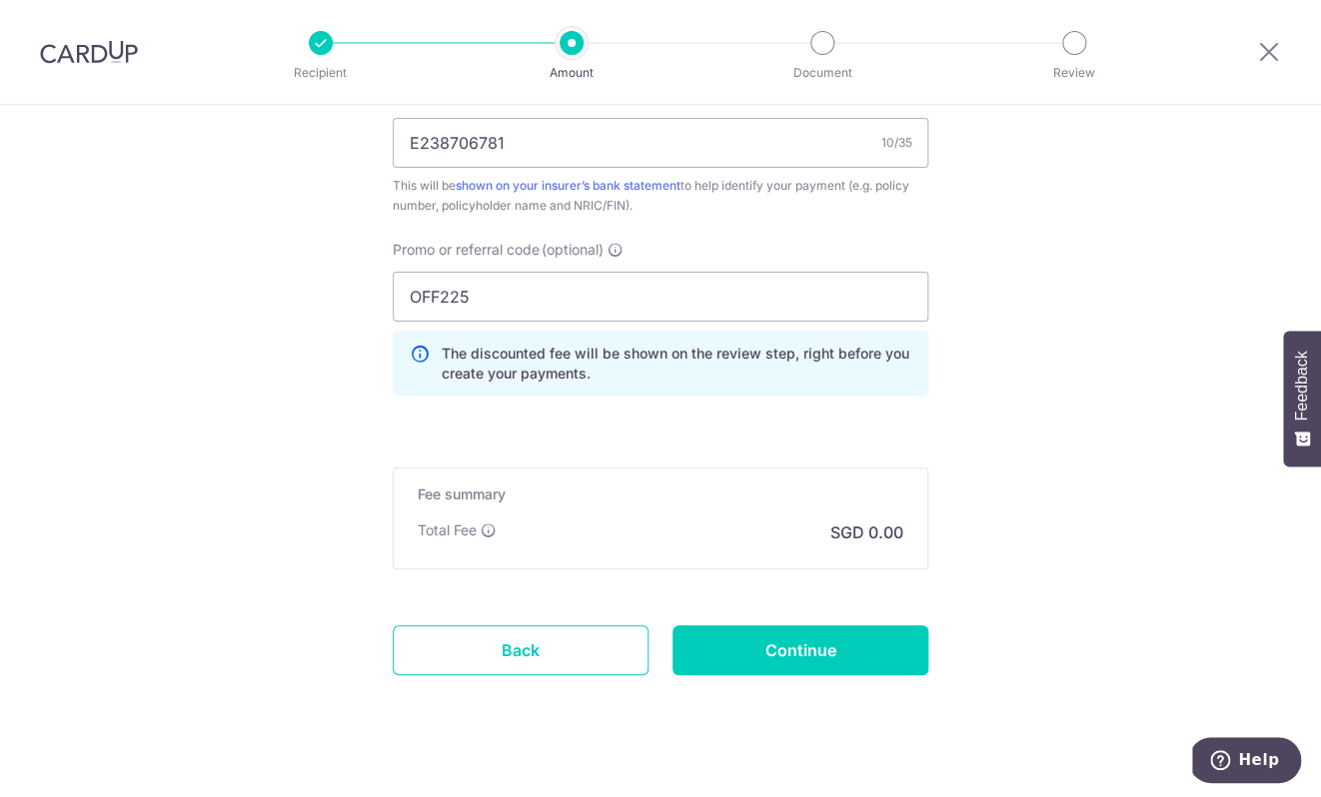
scroll to position [1287, 0]
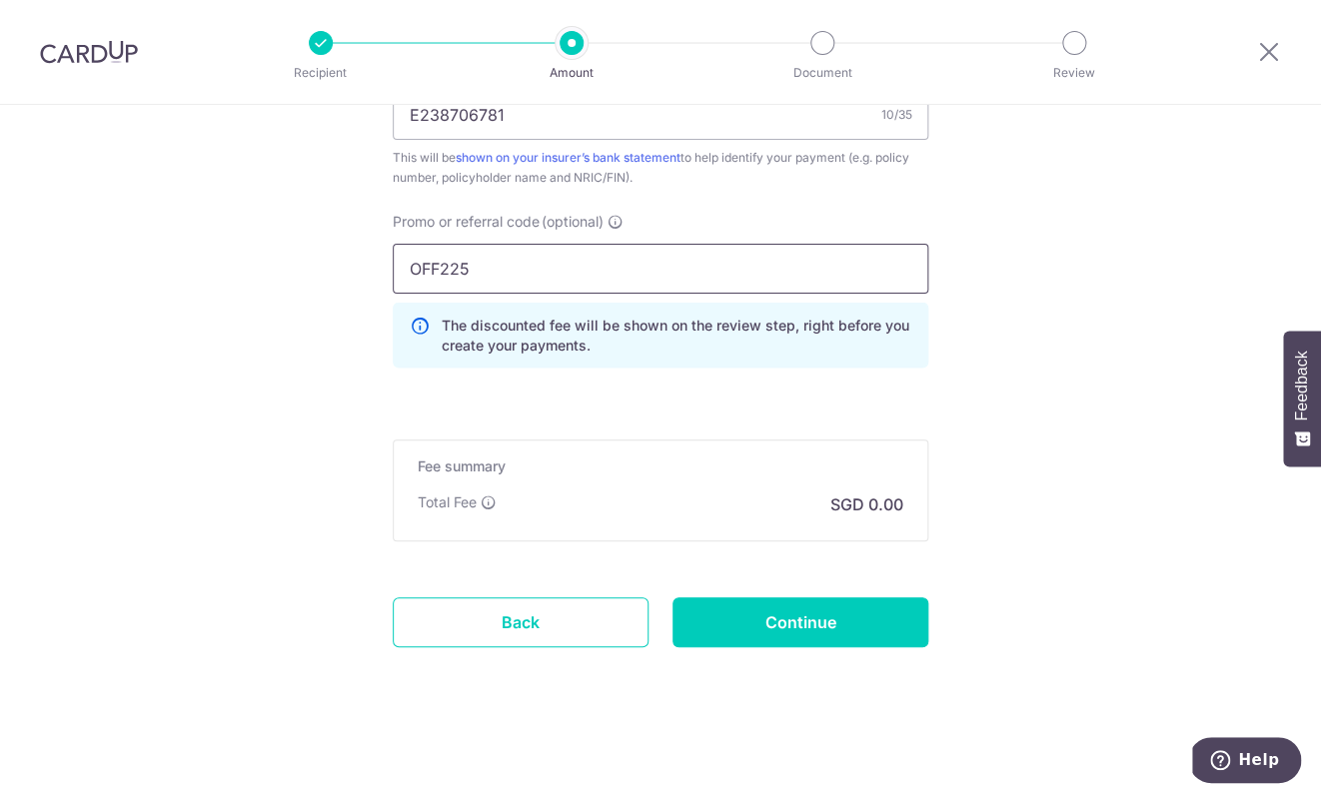
click at [580, 290] on input "OFF225" at bounding box center [660, 269] width 535 height 50
type input "1,596.14"
click at [824, 623] on input "Continue" at bounding box center [800, 622] width 256 height 50
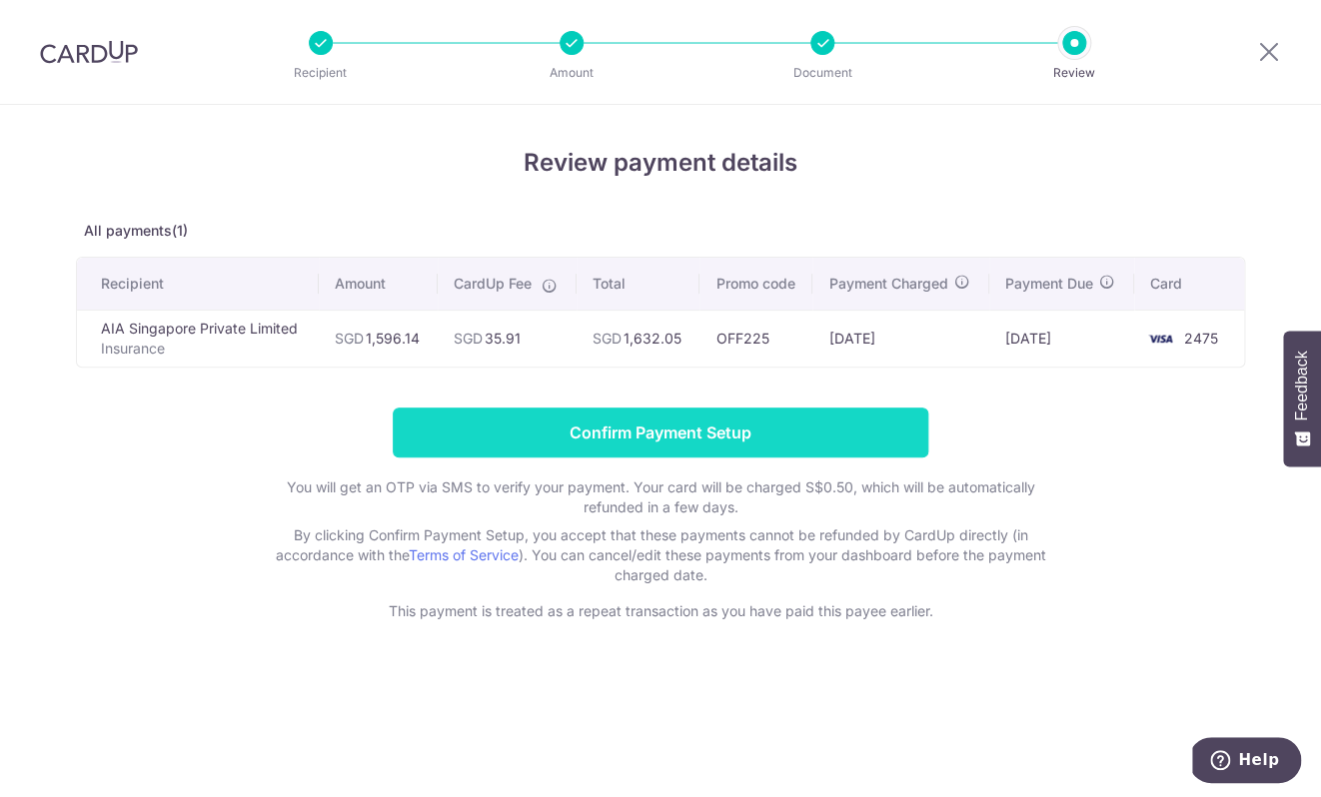
click at [619, 442] on input "Confirm Payment Setup" at bounding box center [660, 433] width 535 height 50
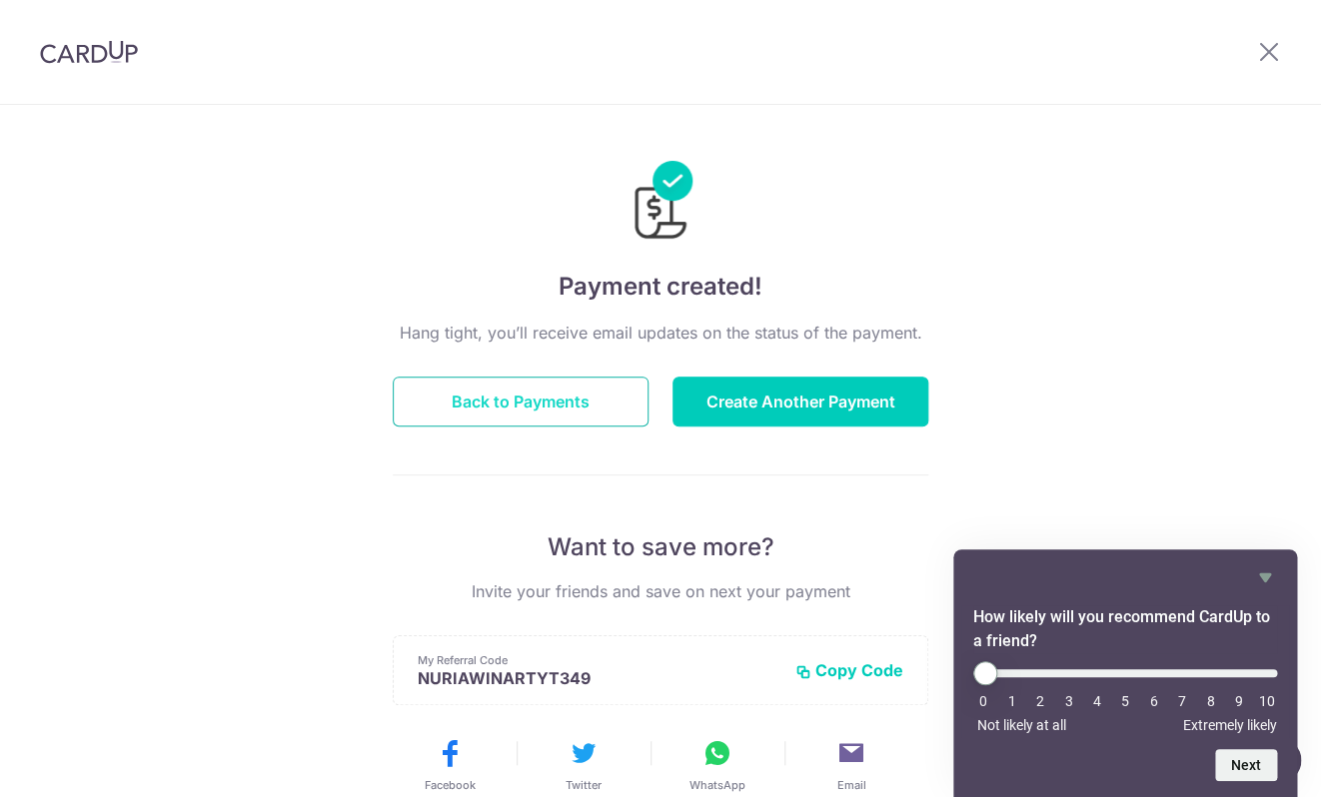
click at [609, 405] on button "Back to Payments" at bounding box center [521, 402] width 256 height 50
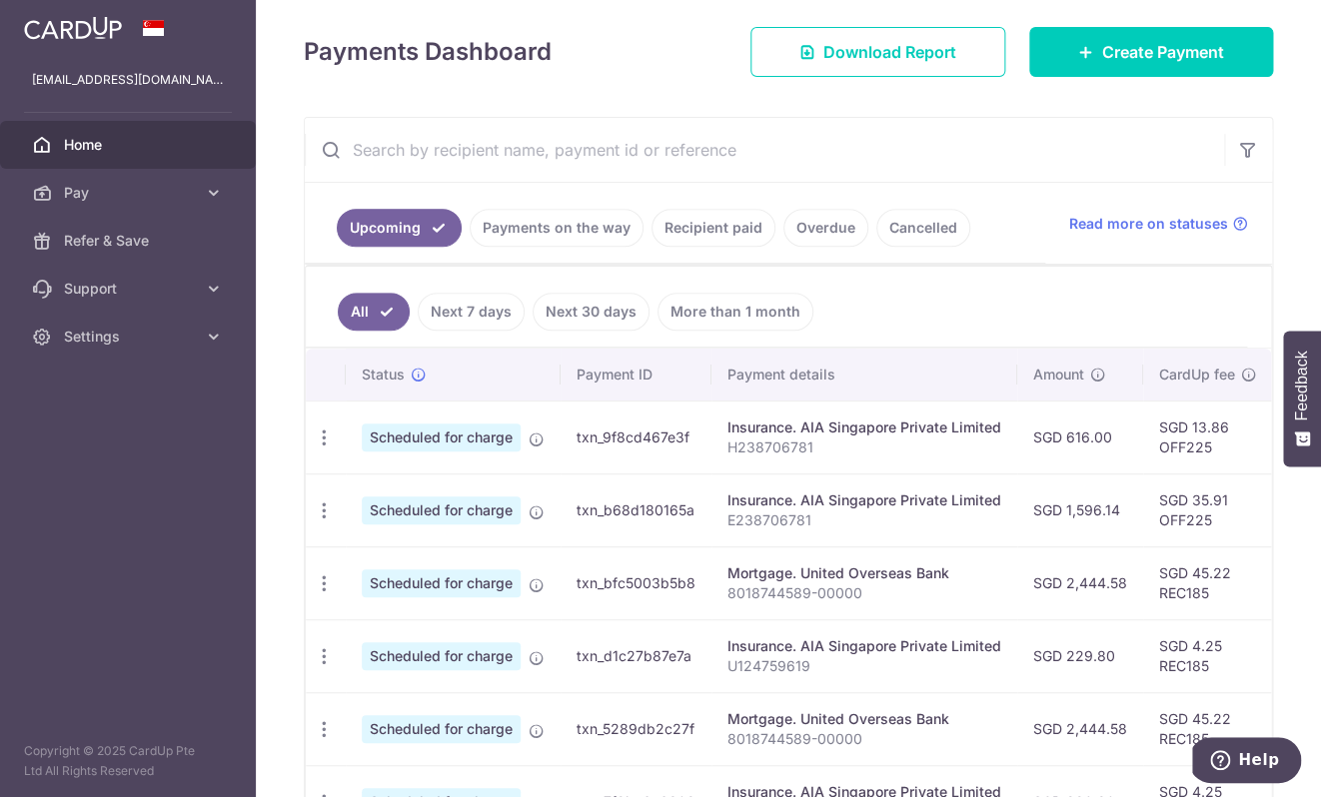
scroll to position [280, 0]
